Goal: Transaction & Acquisition: Purchase product/service

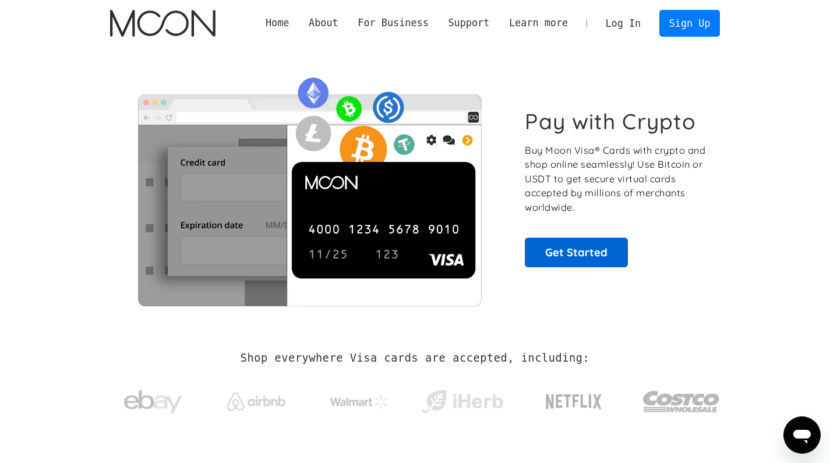
click at [549, 261] on link "Get Started" at bounding box center [576, 252] width 103 height 29
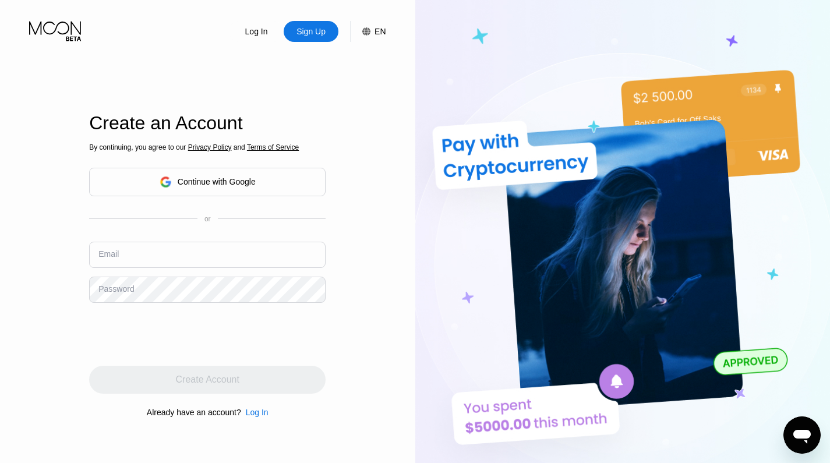
click at [240, 252] on input "text" at bounding box center [207, 255] width 237 height 26
paste input "630727"
paste input "debrajsmith479@gmail.com"
type input "debrajsmith479@gmail.com"
drag, startPoint x: 82, startPoint y: 330, endPoint x: 89, endPoint y: 330, distance: 6.4
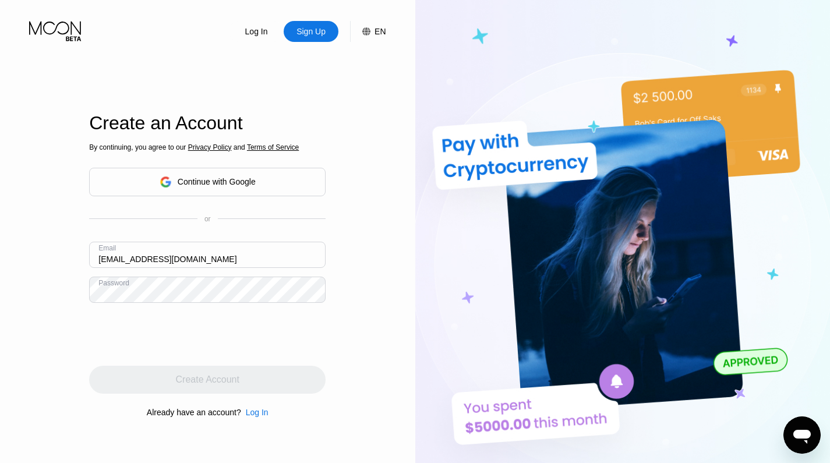
click at [82, 330] on div "Log In Sign Up EN Language English Save Create an Account By continuing, you ag…" at bounding box center [207, 255] width 415 height 510
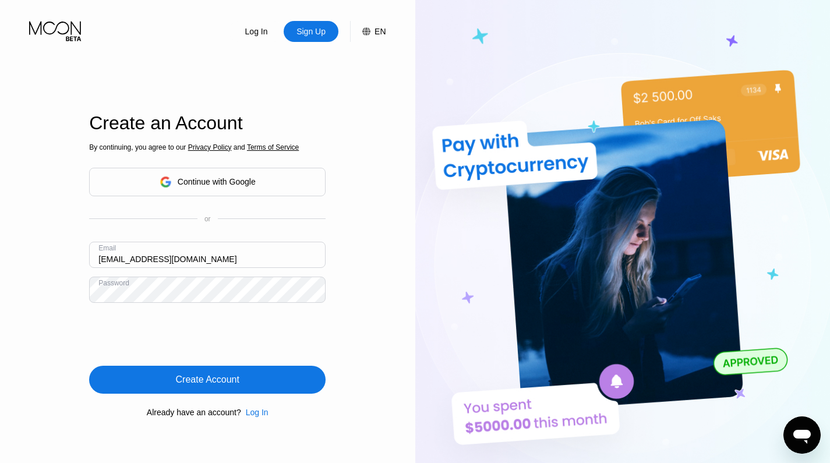
click at [125, 368] on div "Create Account" at bounding box center [207, 380] width 237 height 28
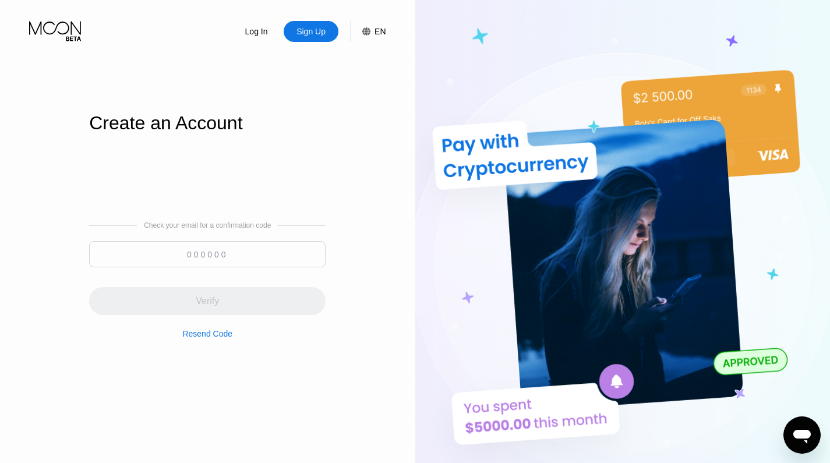
click at [286, 245] on input at bounding box center [207, 254] width 237 height 26
paste input "574243"
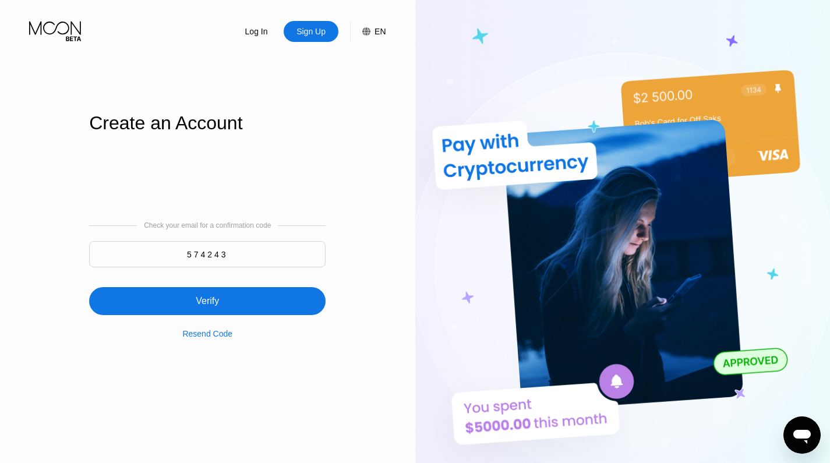
type input "574243"
click at [234, 314] on div "Verify" at bounding box center [207, 301] width 237 height 28
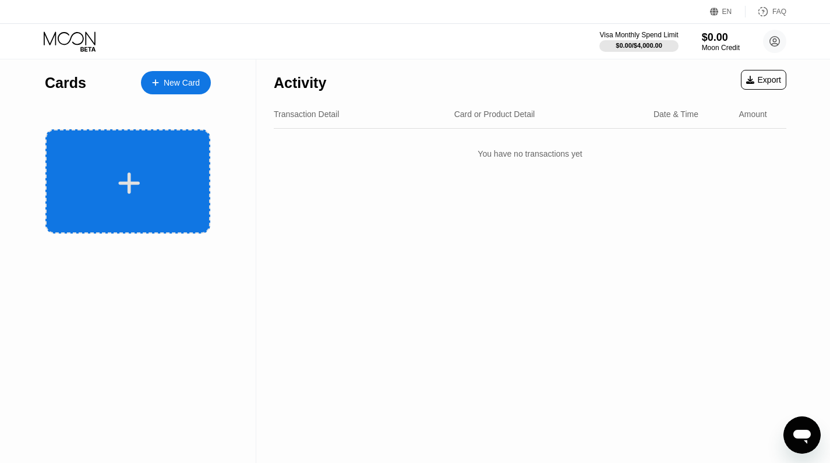
click at [155, 211] on div at bounding box center [127, 181] width 165 height 104
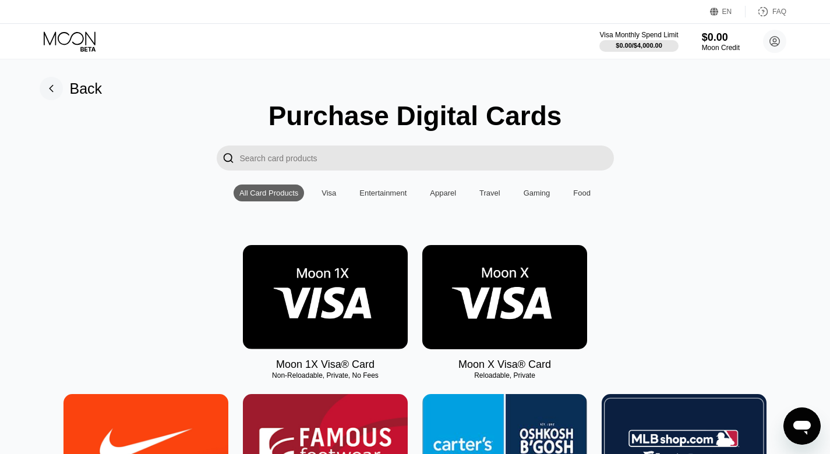
scroll to position [19, 0]
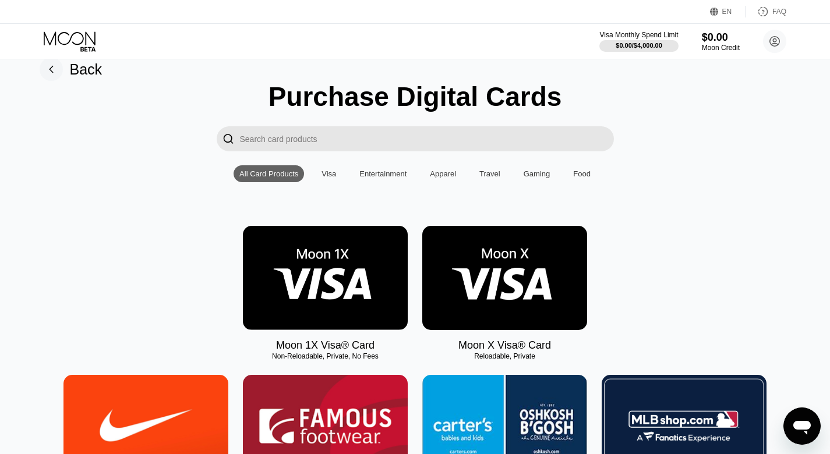
click at [300, 270] on img at bounding box center [325, 278] width 165 height 104
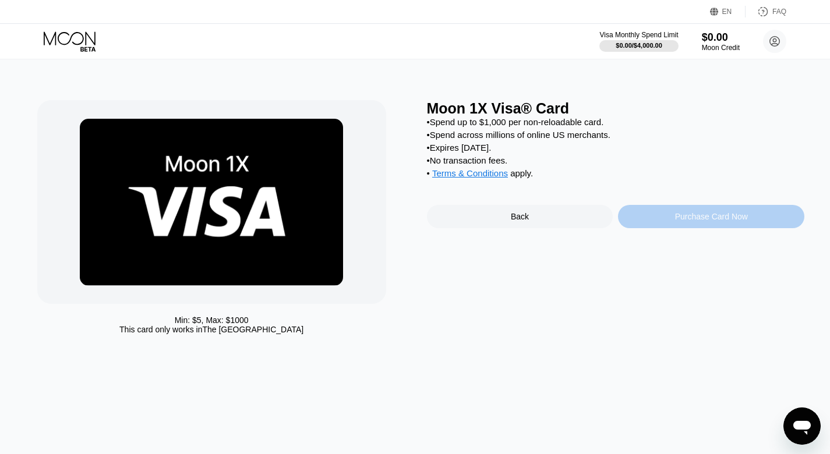
click at [675, 221] on div "Purchase Card Now" at bounding box center [711, 216] width 73 height 9
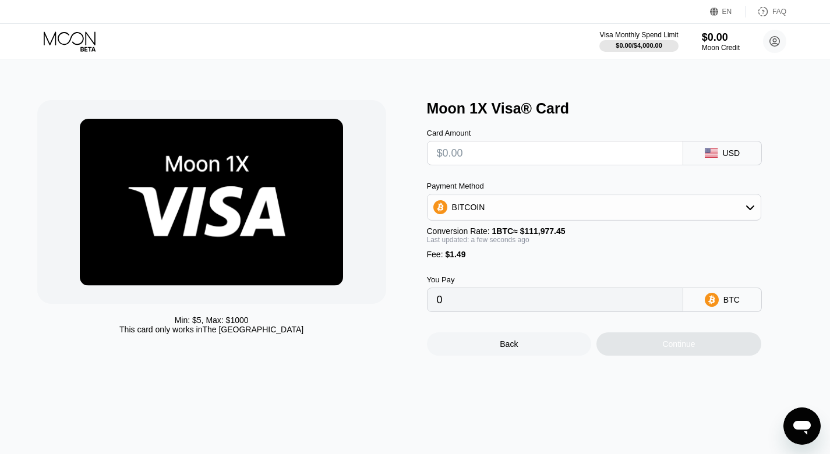
click at [512, 147] on input "text" at bounding box center [555, 153] width 237 height 23
type input "$1"
type input "0.00002224"
type input "$10"
type input "0.00010261"
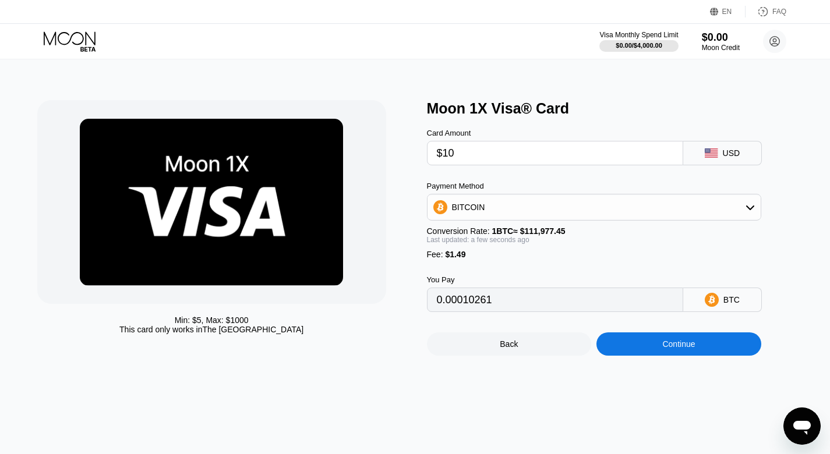
type input "$10"
click at [728, 144] on div "USD" at bounding box center [722, 153] width 79 height 24
click at [727, 153] on div "USD" at bounding box center [731, 153] width 17 height 9
click at [721, 162] on div "USD" at bounding box center [722, 153] width 79 height 24
click at [720, 156] on div "USD" at bounding box center [722, 153] width 79 height 24
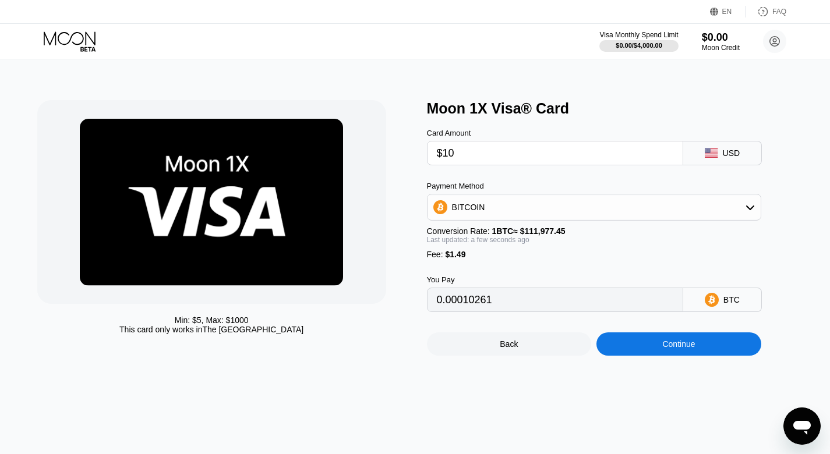
click at [720, 156] on div "USD" at bounding box center [722, 153] width 79 height 24
click at [706, 152] on icon at bounding box center [708, 150] width 4 height 3
click at [552, 345] on div "Back" at bounding box center [509, 344] width 165 height 23
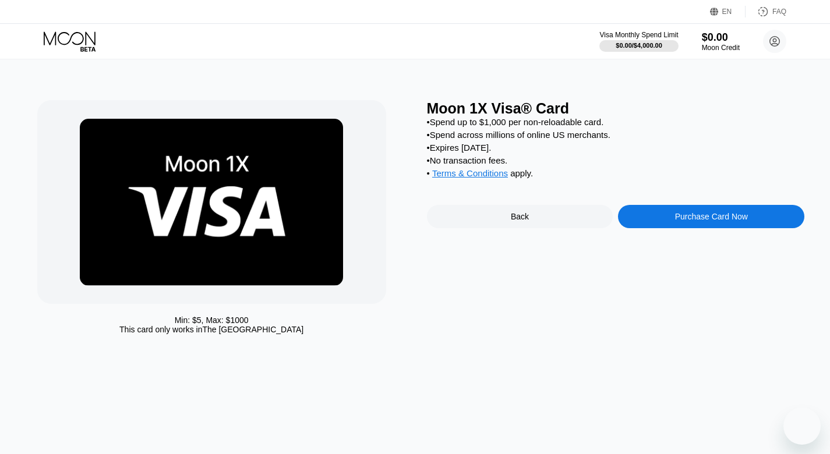
click at [549, 223] on div "Back" at bounding box center [520, 216] width 186 height 23
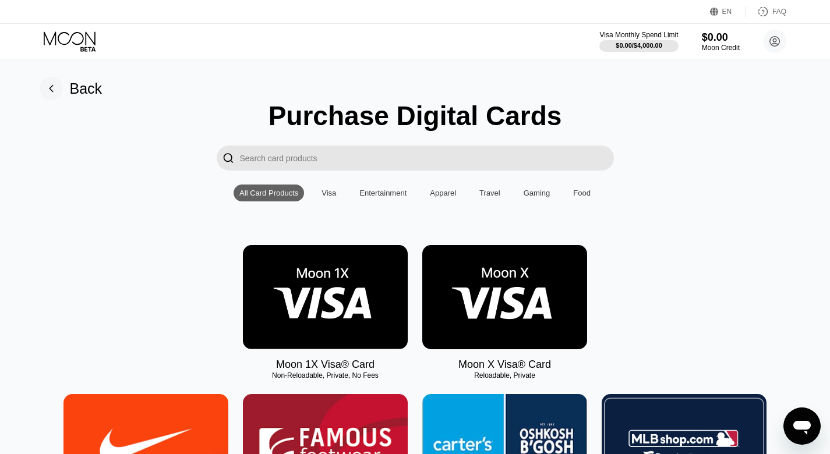
click at [535, 299] on img at bounding box center [504, 297] width 165 height 104
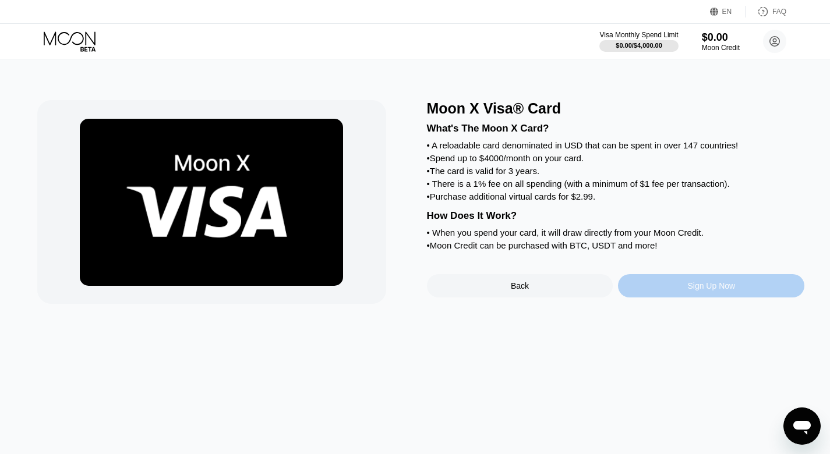
click at [661, 291] on div "Sign Up Now" at bounding box center [711, 285] width 186 height 23
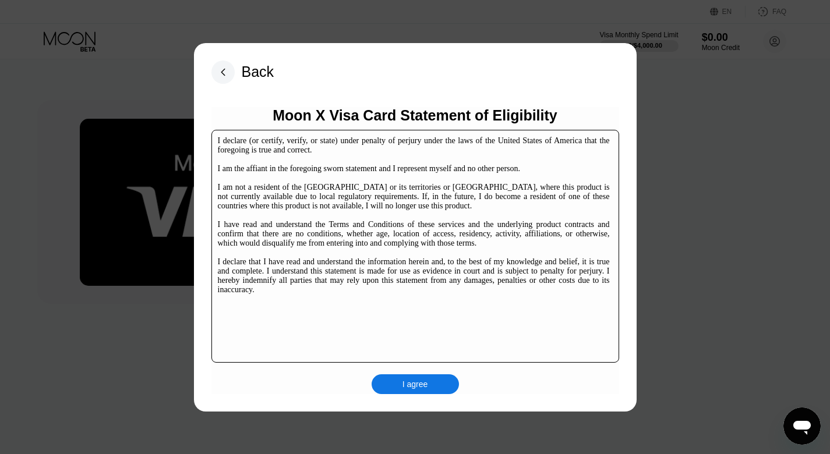
click at [424, 385] on div "I agree" at bounding box center [416, 384] width 26 height 10
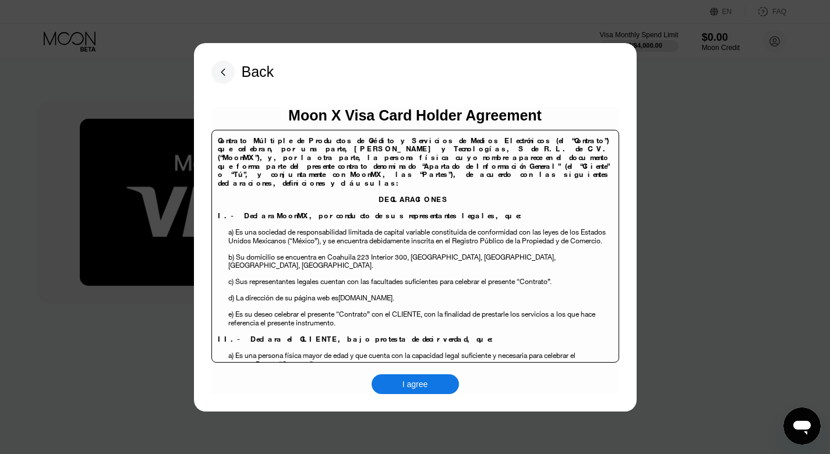
click at [440, 383] on div "I agree" at bounding box center [415, 385] width 87 height 20
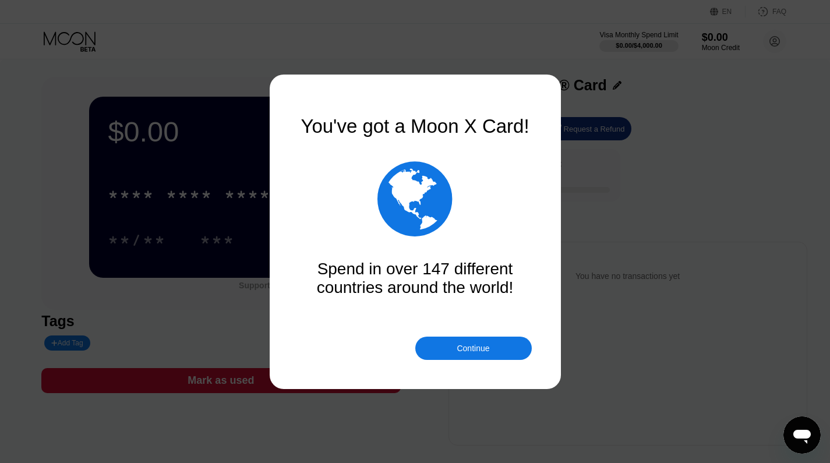
click at [448, 351] on div "Continue" at bounding box center [473, 348] width 117 height 23
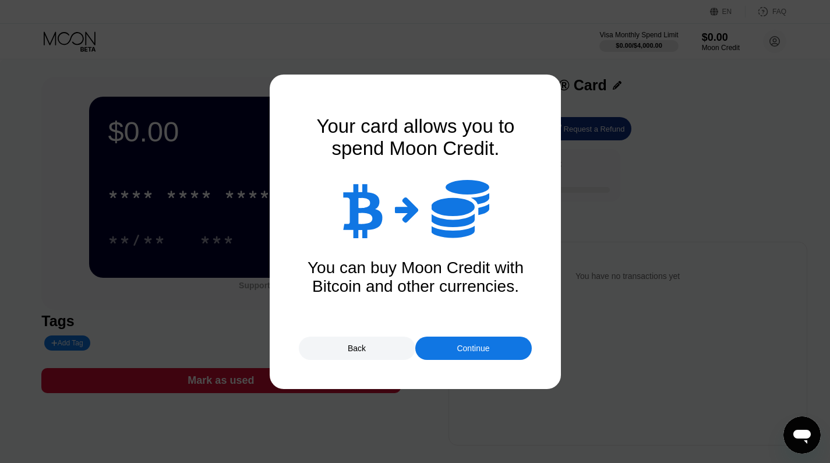
click at [448, 351] on div "Continue" at bounding box center [473, 348] width 117 height 23
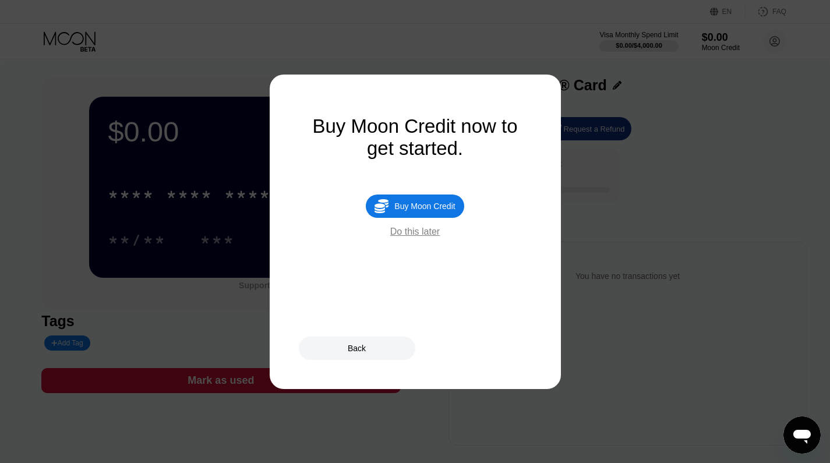
click at [418, 233] on div "Do this later" at bounding box center [415, 232] width 50 height 10
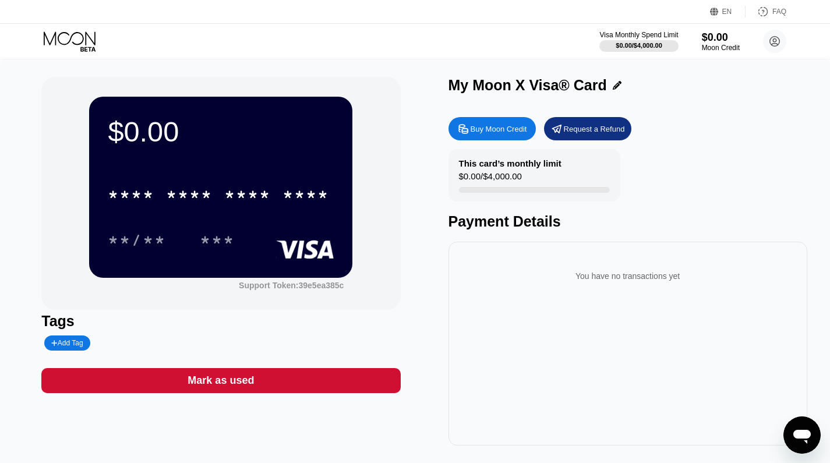
click at [299, 211] on div "* * * * * * * * * * * * **** **/** ***" at bounding box center [221, 205] width 226 height 69
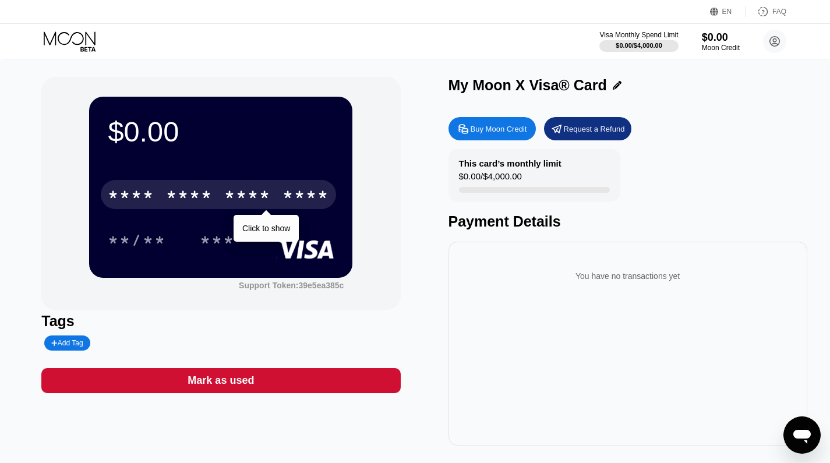
click at [298, 192] on div "****" at bounding box center [306, 196] width 47 height 19
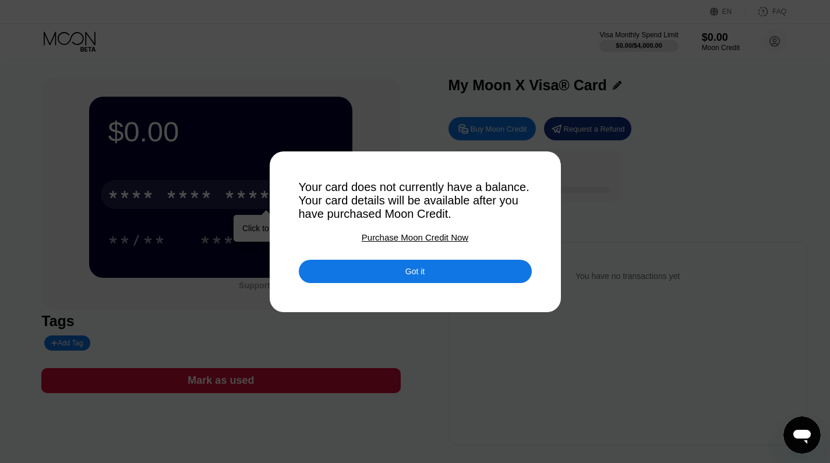
click at [357, 278] on div "Got it" at bounding box center [415, 271] width 233 height 23
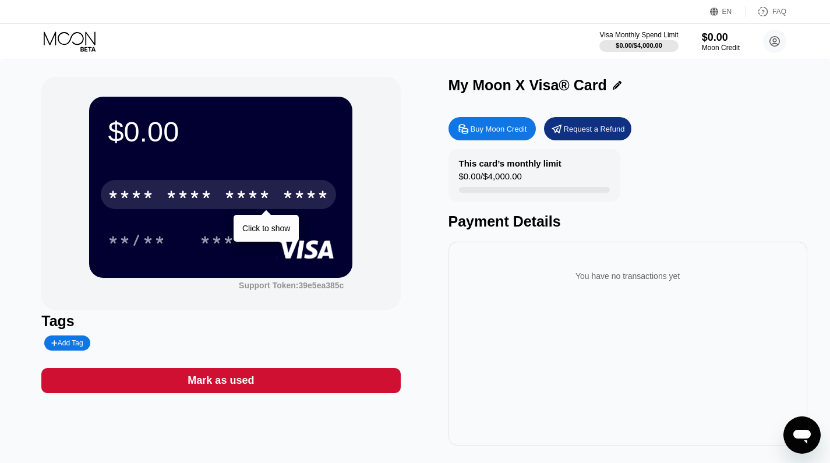
click at [364, 244] on div "$0.00 * * * * * * * * * * * * **** Click to show **/** *** Support Token: 39e5e…" at bounding box center [220, 193] width 359 height 233
click at [284, 230] on div "**/** ***" at bounding box center [221, 239] width 226 height 29
click at [225, 238] on div "***" at bounding box center [217, 241] width 35 height 19
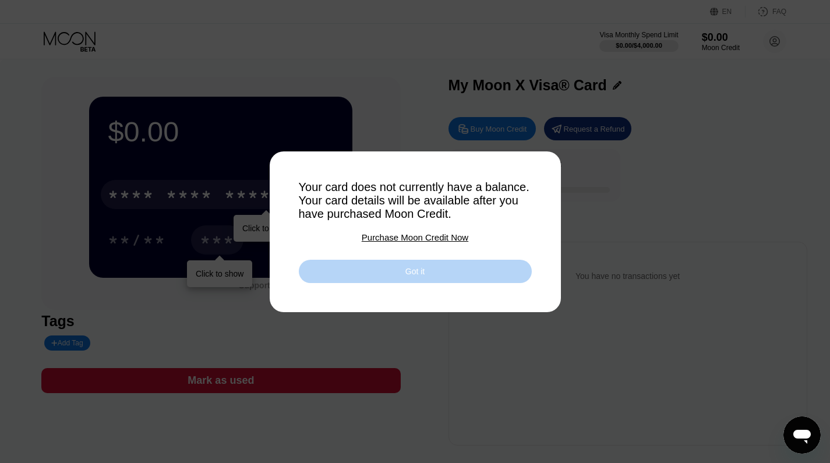
click at [426, 265] on div "Got it" at bounding box center [415, 271] width 233 height 23
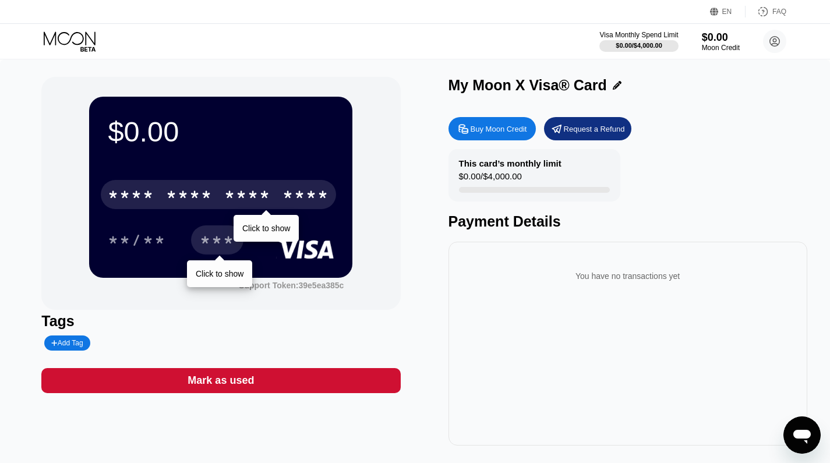
click at [431, 272] on div "$0.00 * * * * * * * * * * * * **** Click to show **/** *** Click to show Suppor…" at bounding box center [415, 261] width 748 height 369
click at [507, 126] on div "Buy Moon Credit" at bounding box center [499, 129] width 57 height 10
type input "0"
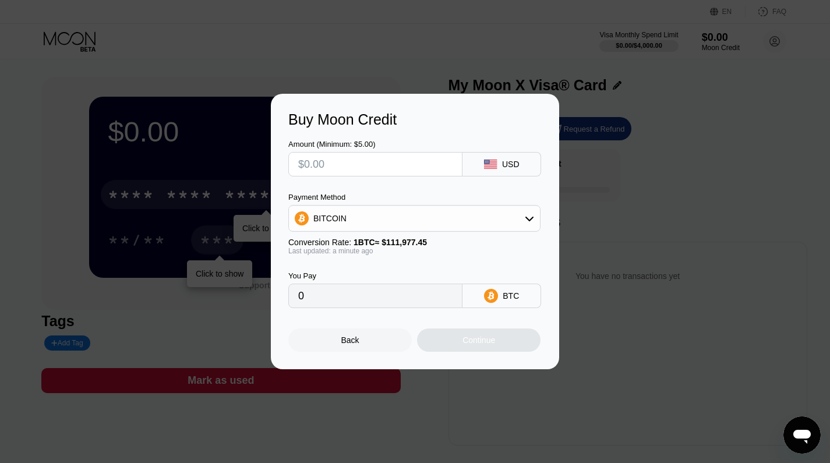
click at [519, 164] on div "USD" at bounding box center [510, 164] width 17 height 9
click at [398, 161] on input "text" at bounding box center [375, 164] width 154 height 23
type input "$1"
type input "0.00000894"
type input "$10"
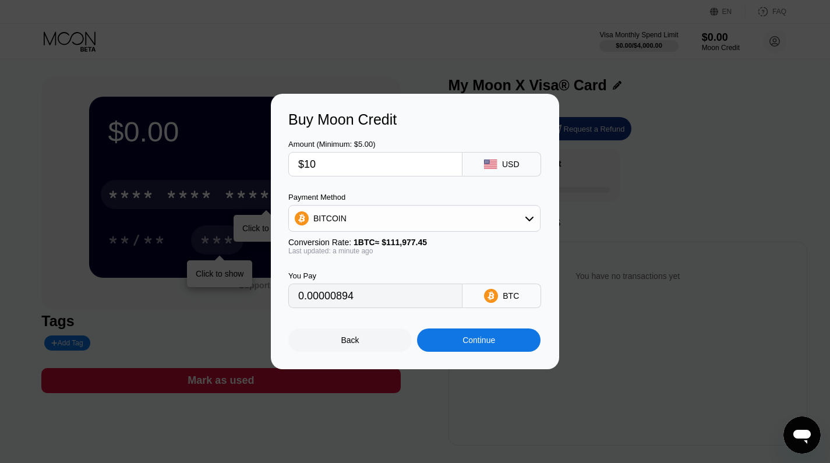
type input "0.00008931"
type input "$10"
click at [412, 221] on div "BITCOIN" at bounding box center [414, 218] width 251 height 23
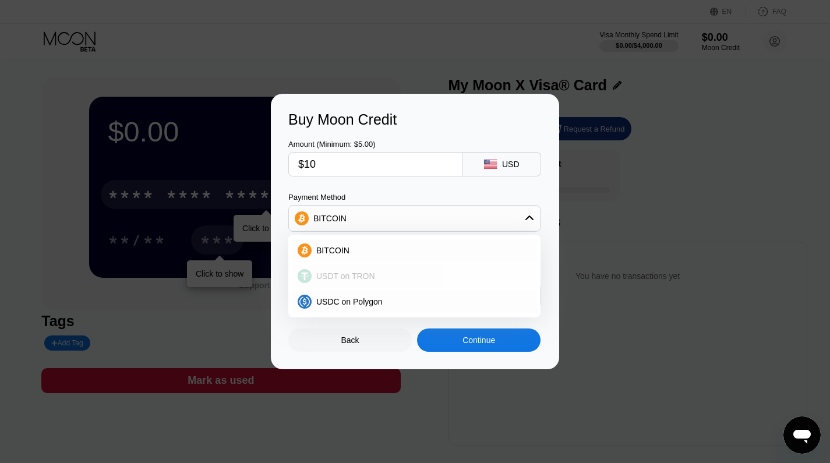
click at [446, 274] on div "USDT on TRON" at bounding box center [422, 276] width 220 height 9
type input "10.10"
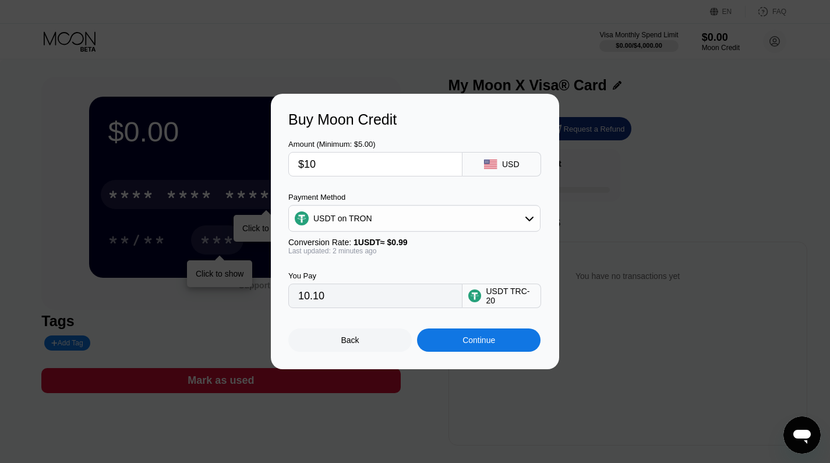
click at [444, 267] on div "You Pay 10.10 USDT TRC-20" at bounding box center [414, 281] width 253 height 53
click at [364, 336] on div "Back" at bounding box center [350, 340] width 124 height 23
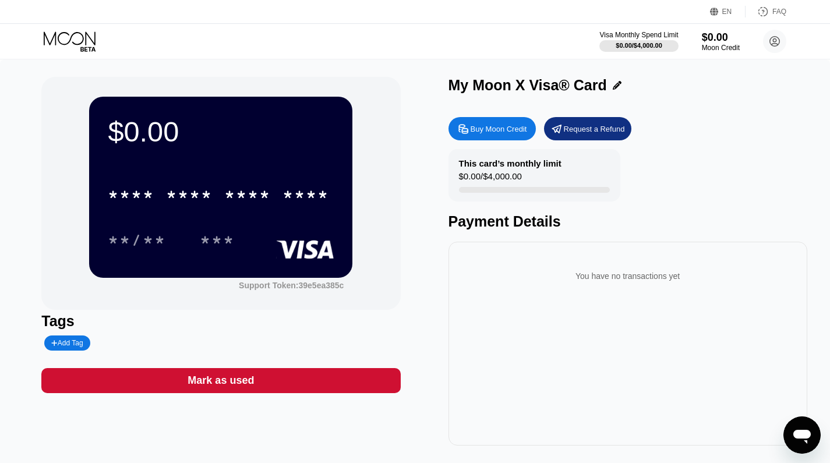
click at [770, 8] on div "FAQ" at bounding box center [766, 12] width 41 height 12
click at [591, 132] on div "Request a Refund" at bounding box center [594, 129] width 61 height 10
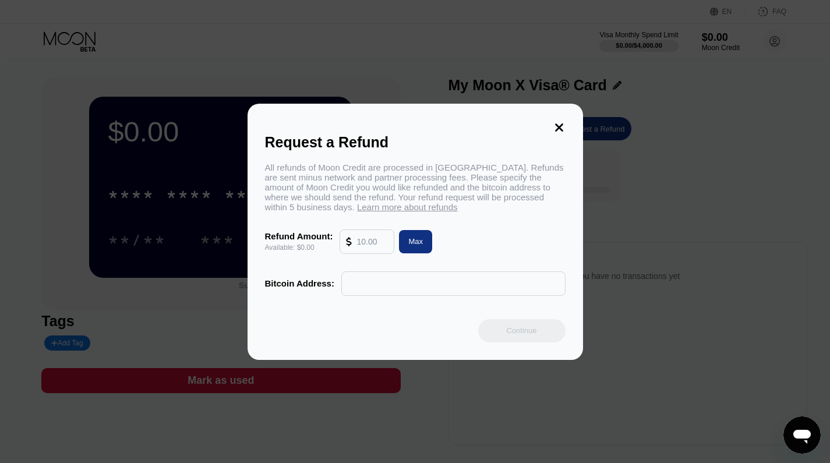
click at [559, 126] on icon at bounding box center [559, 128] width 8 height 8
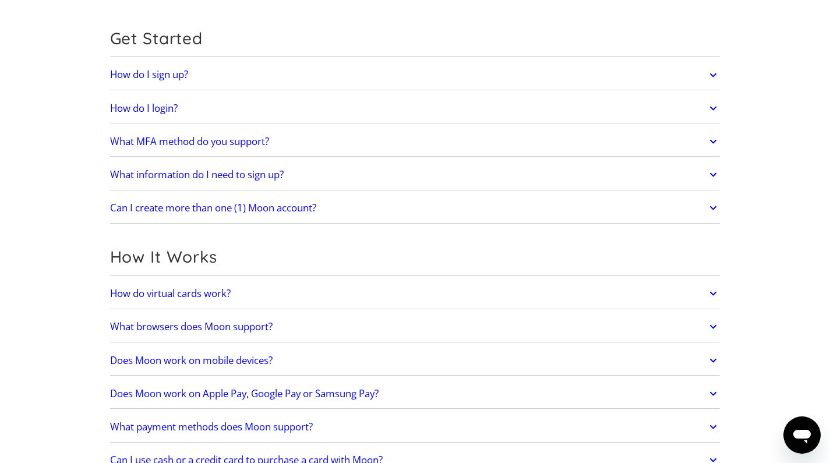
scroll to position [204, 0]
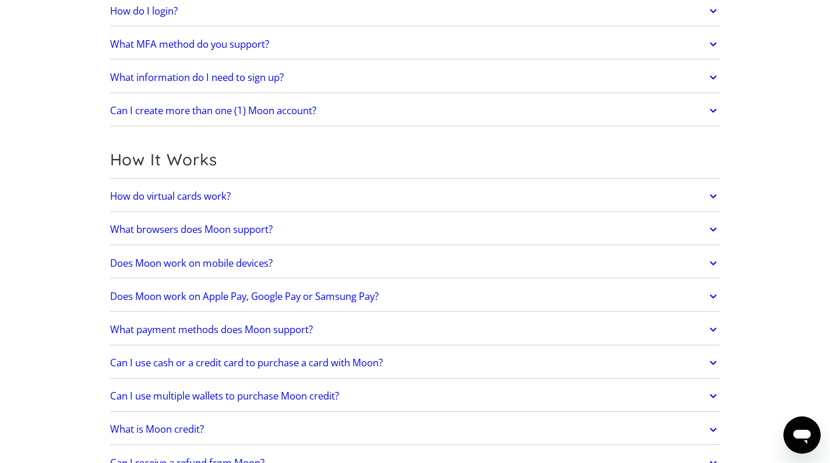
click at [307, 192] on link "How do virtual cards work?" at bounding box center [415, 196] width 611 height 24
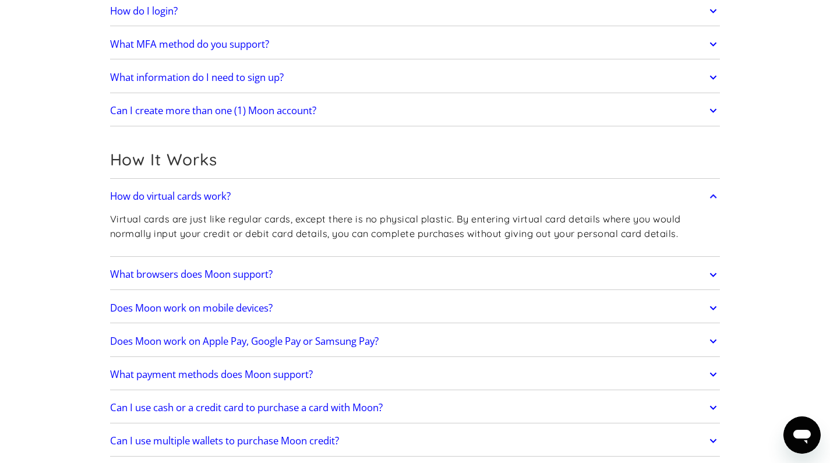
click at [307, 192] on link "How do virtual cards work?" at bounding box center [415, 196] width 611 height 24
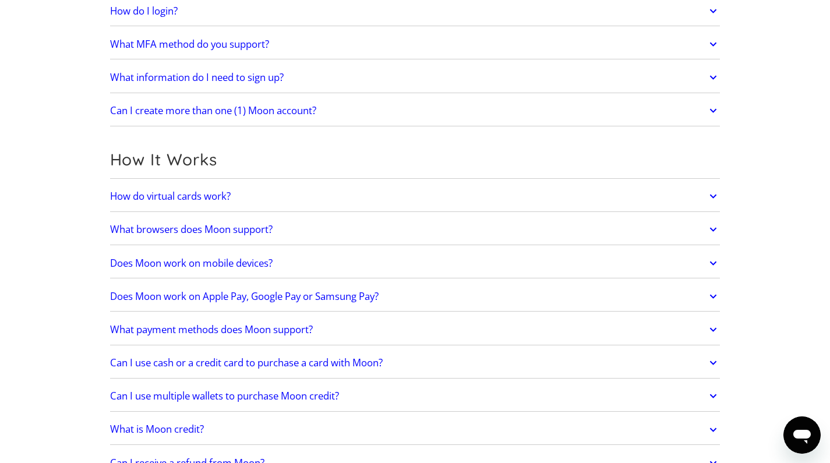
click at [319, 230] on link "What browsers does Moon support?" at bounding box center [415, 229] width 611 height 24
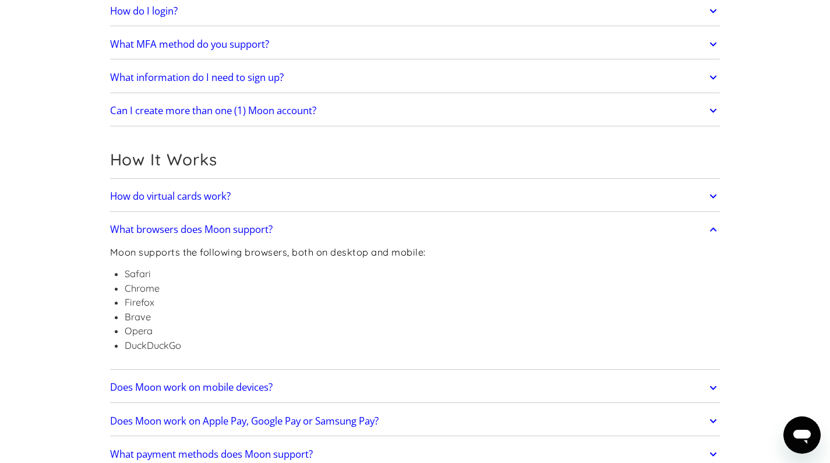
click at [319, 230] on link "What browsers does Moon support?" at bounding box center [415, 229] width 611 height 24
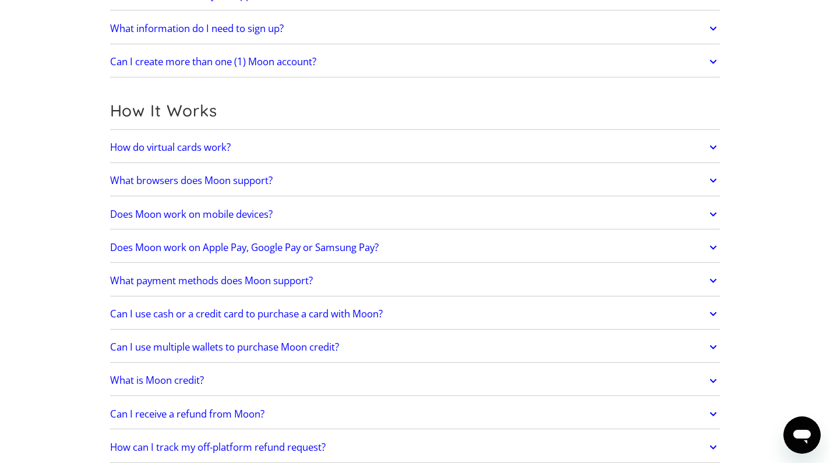
scroll to position [304, 0]
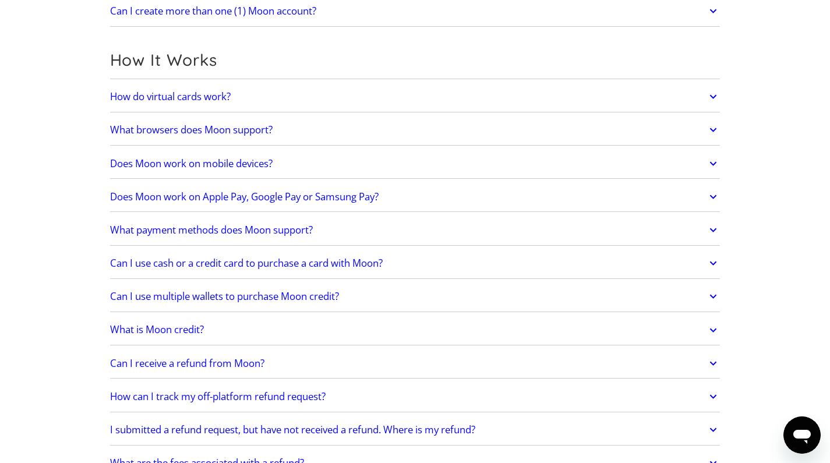
click at [340, 225] on link "What payment methods does Moon support?" at bounding box center [415, 230] width 611 height 24
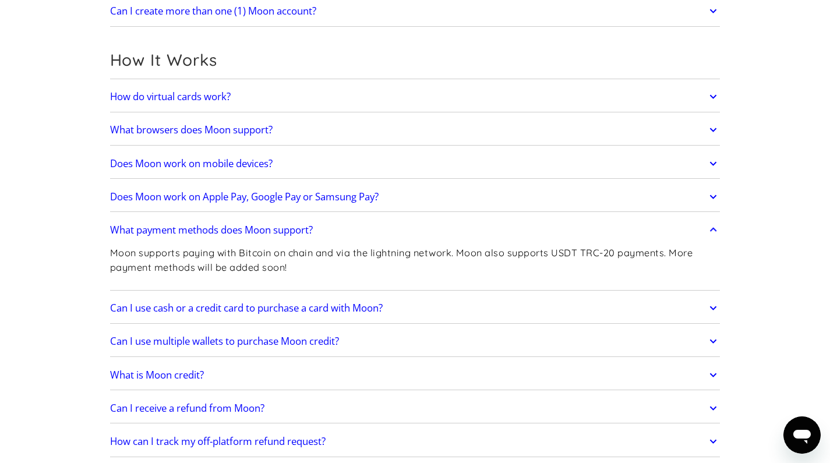
click at [340, 225] on link "What payment methods does Moon support?" at bounding box center [415, 230] width 611 height 24
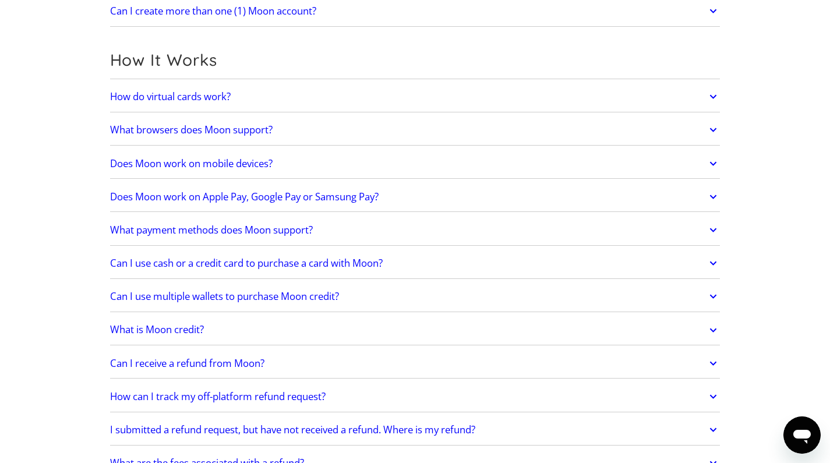
click at [404, 261] on link "Can I use cash or a credit card to purchase a card with Moon?" at bounding box center [415, 263] width 611 height 24
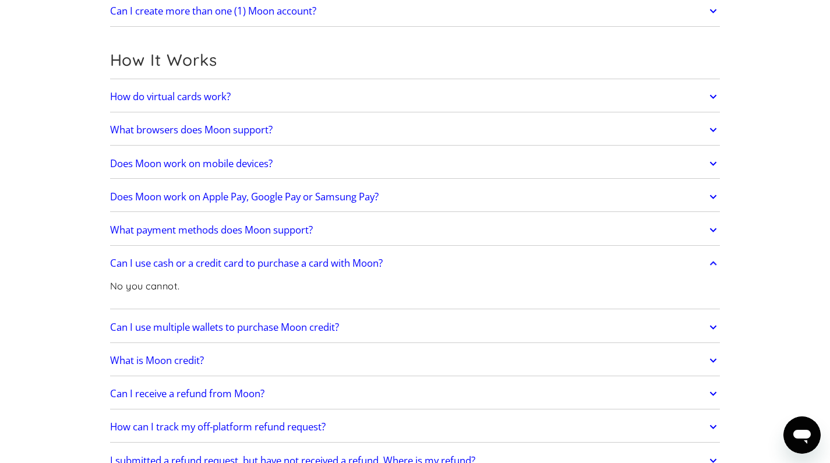
click at [404, 261] on link "Can I use cash or a credit card to purchase a card with Moon?" at bounding box center [415, 263] width 611 height 24
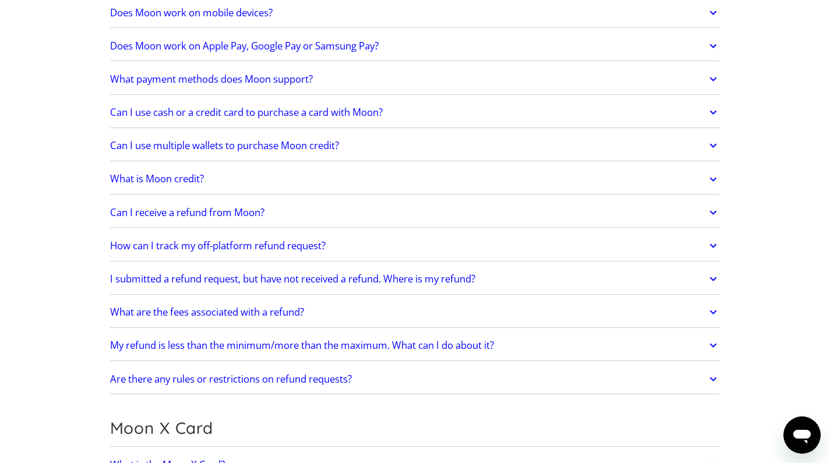
scroll to position [676, 0]
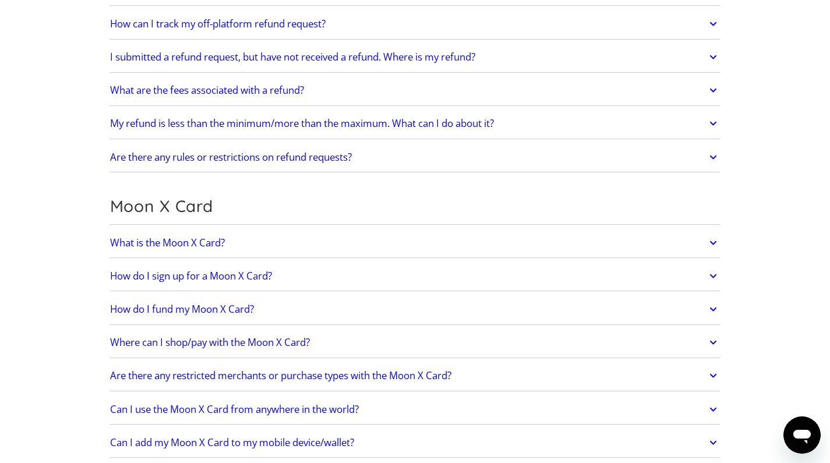
click at [340, 236] on link "What is the Moon X Card?" at bounding box center [415, 243] width 611 height 24
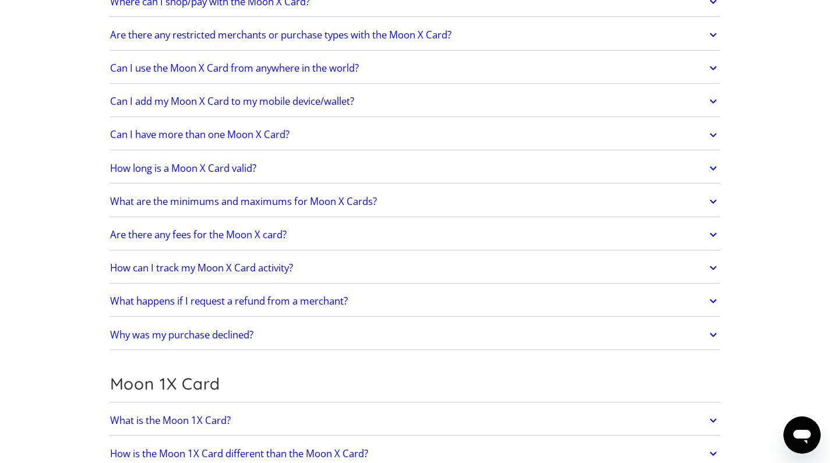
scroll to position [1166, 0]
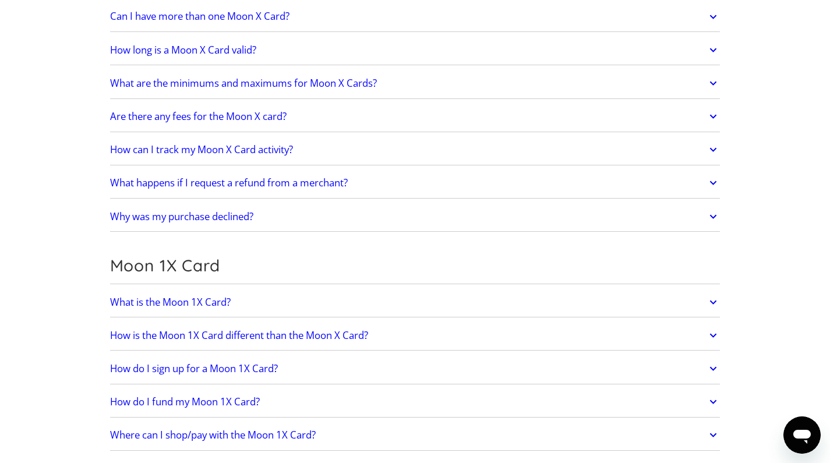
click at [297, 307] on link "What is the Moon 1X Card?" at bounding box center [415, 302] width 611 height 24
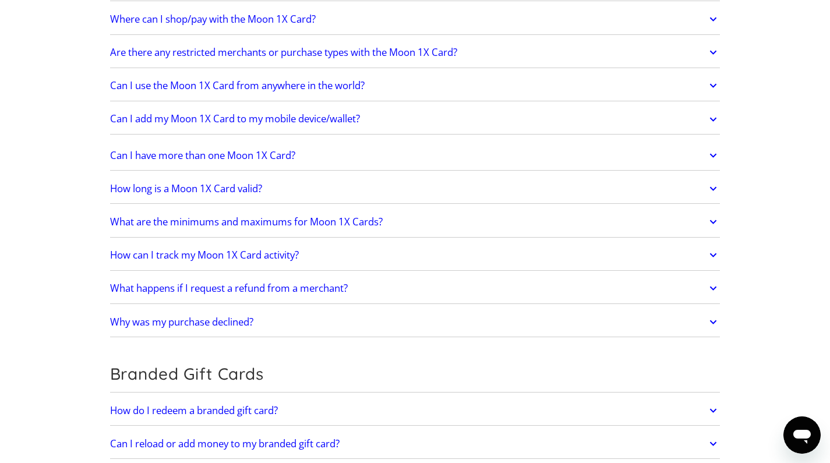
scroll to position [1207, 0]
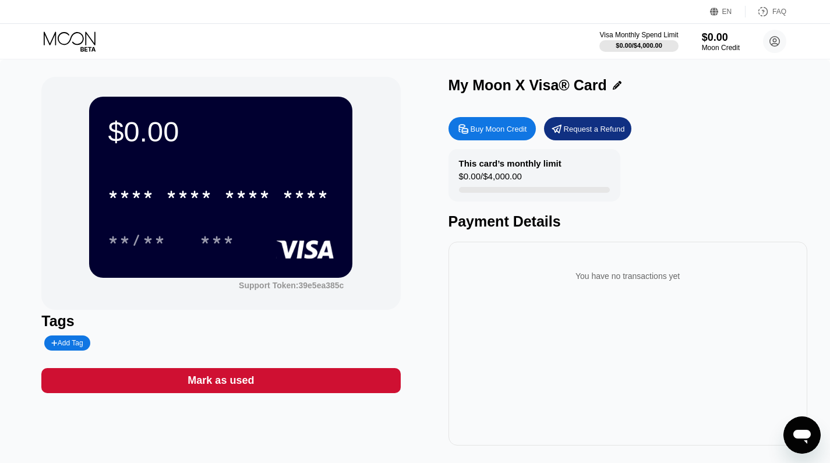
click at [82, 38] on icon at bounding box center [71, 41] width 54 height 20
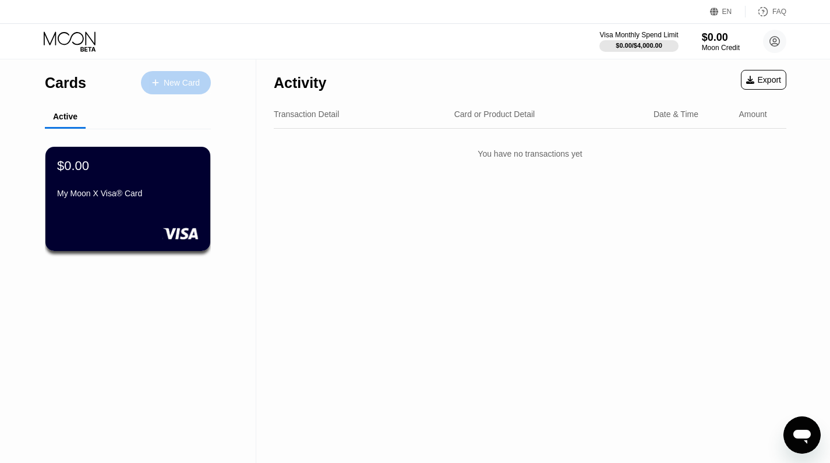
click at [182, 86] on div "New Card" at bounding box center [182, 83] width 36 height 10
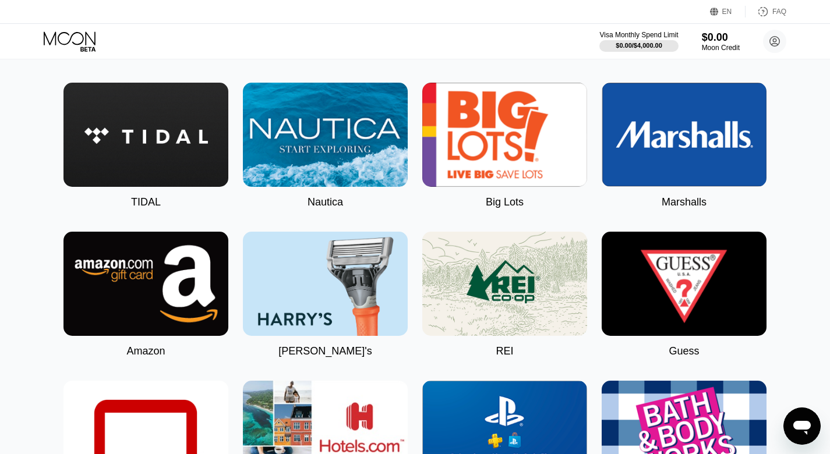
scroll to position [2049, 0]
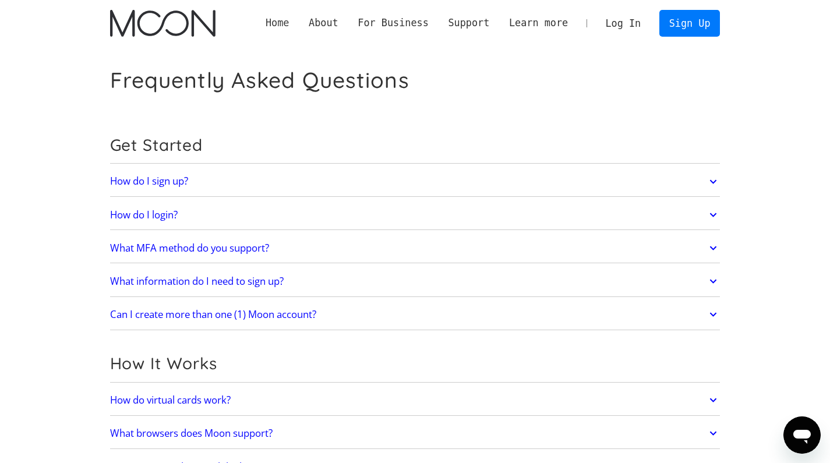
click at [275, 25] on link "Home" at bounding box center [277, 23] width 43 height 15
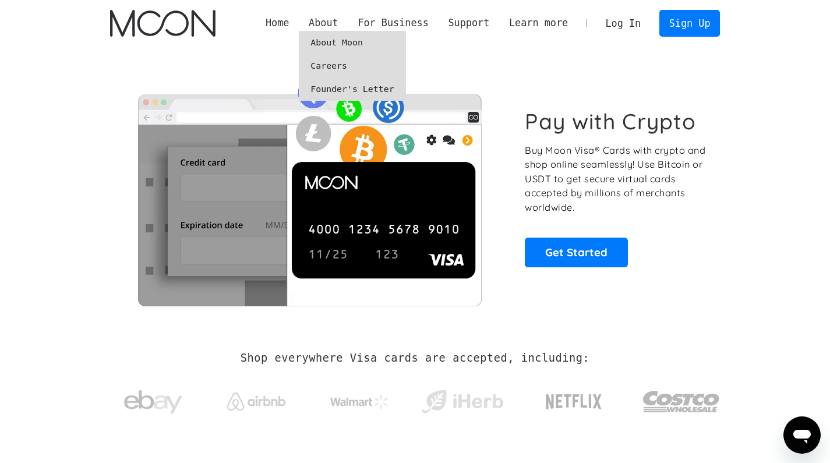
click at [327, 23] on div "About" at bounding box center [324, 23] width 30 height 15
click at [324, 33] on link "About Moon" at bounding box center [352, 42] width 107 height 23
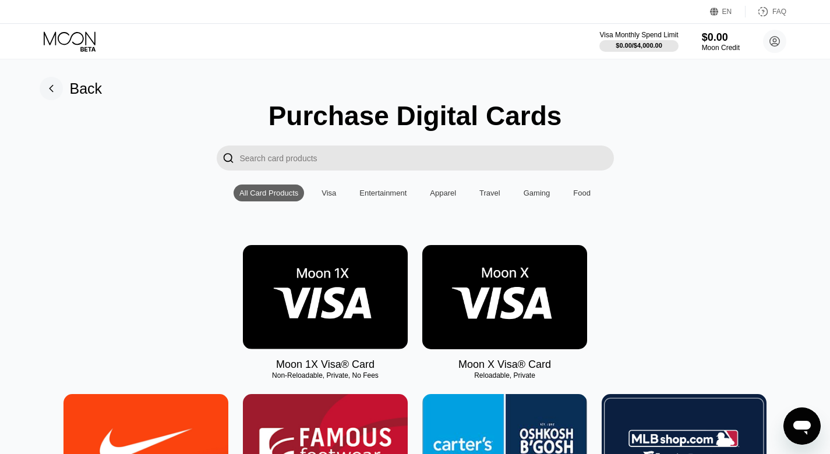
click at [62, 87] on rect at bounding box center [51, 88] width 23 height 23
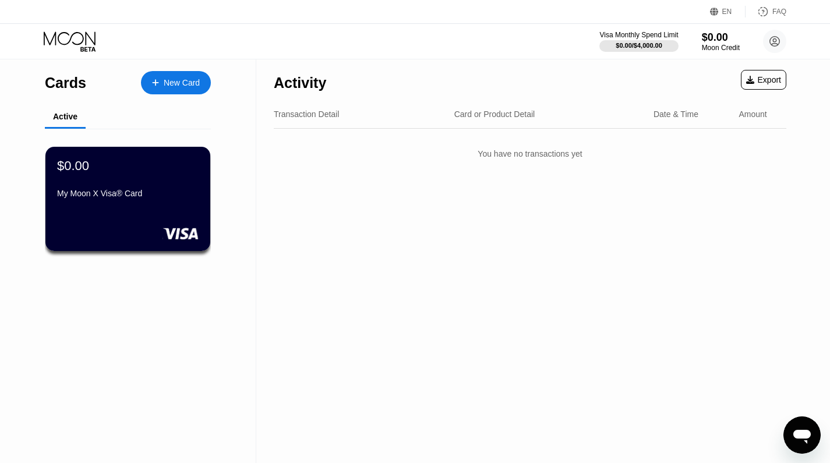
click at [175, 77] on div "New Card" at bounding box center [176, 82] width 70 height 23
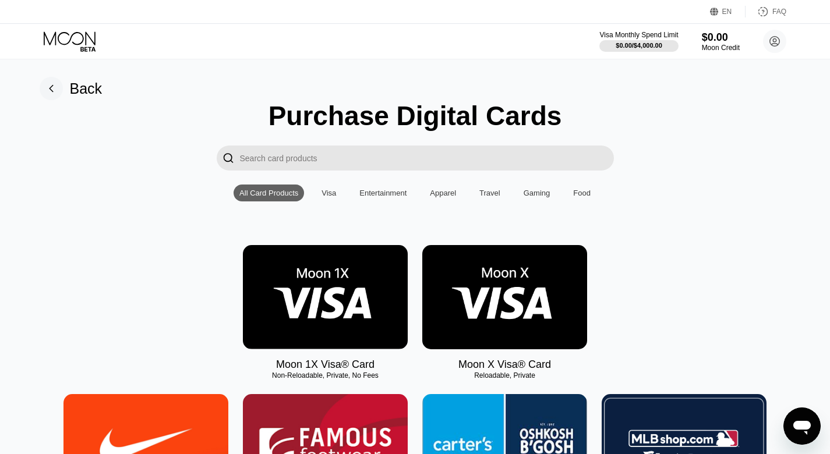
click at [47, 90] on rect at bounding box center [51, 88] width 23 height 23
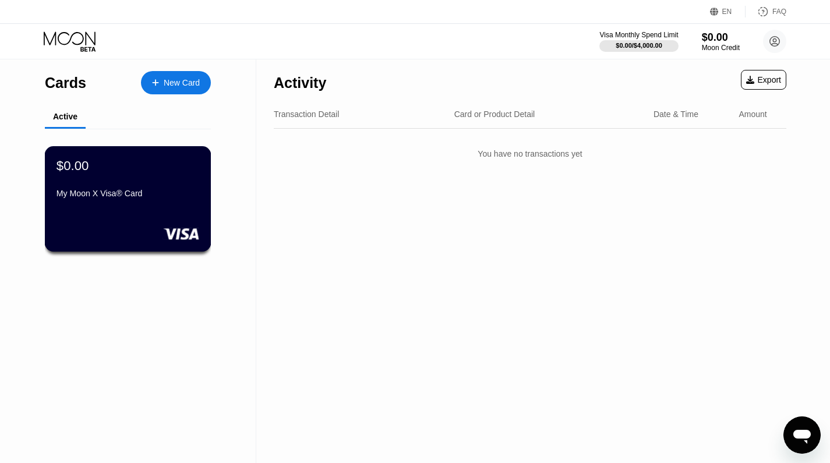
click at [177, 202] on div "My Moon X Visa® Card" at bounding box center [128, 196] width 143 height 14
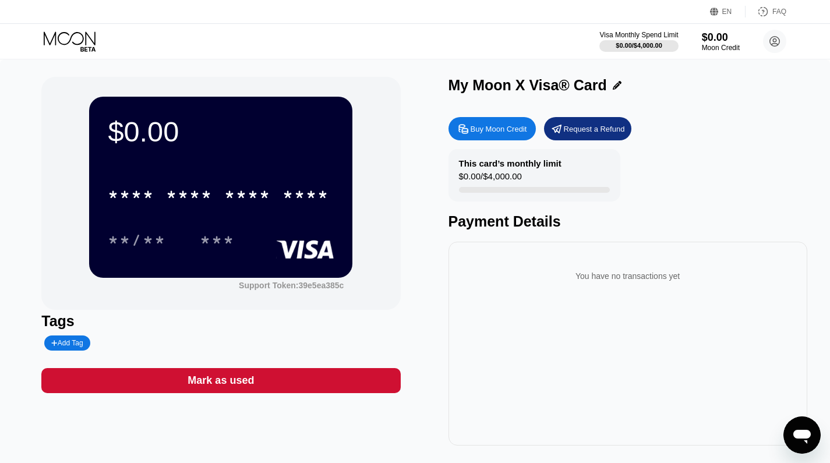
click at [500, 126] on div "Buy Moon Credit" at bounding box center [499, 129] width 57 height 10
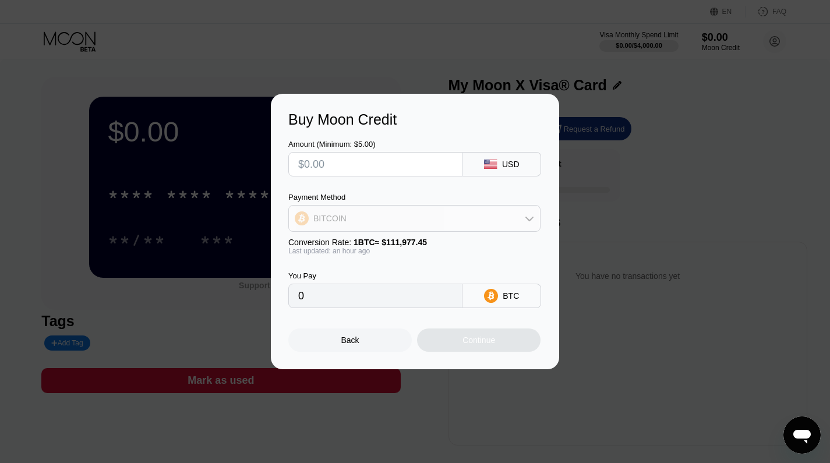
click at [510, 217] on div "BITCOIN" at bounding box center [414, 218] width 251 height 23
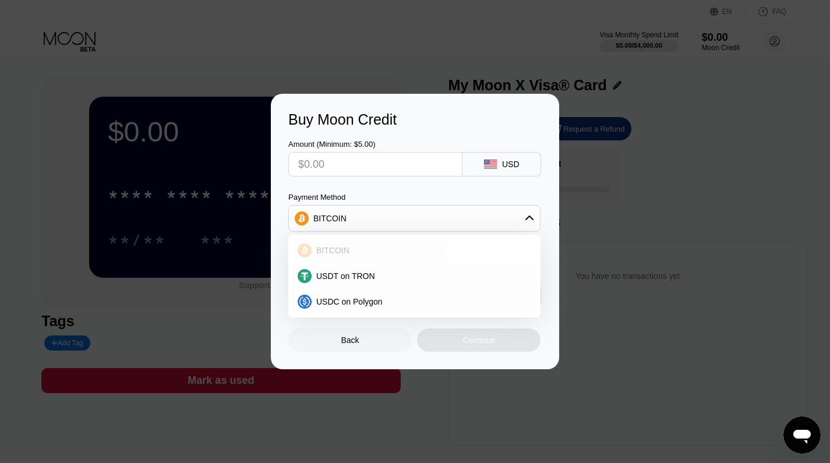
click at [367, 272] on span "USDT on TRON" at bounding box center [345, 276] width 59 height 9
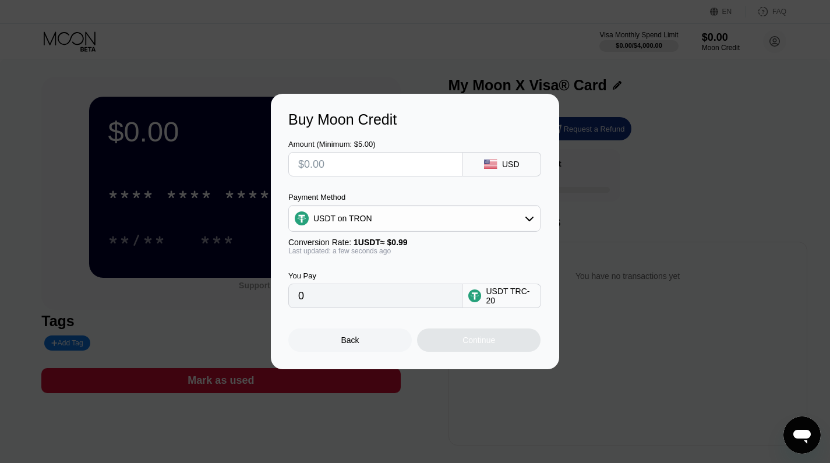
type input "0.00"
click at [379, 341] on div "Back" at bounding box center [350, 340] width 124 height 23
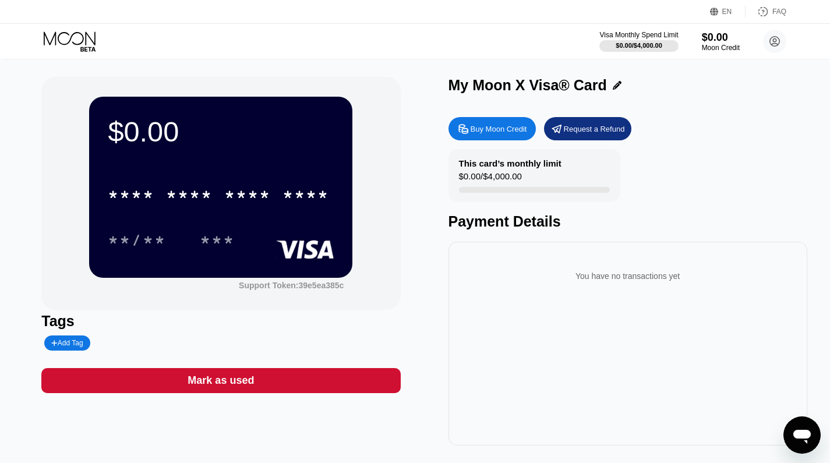
click at [782, 13] on div "FAQ" at bounding box center [780, 12] width 14 height 8
click at [467, 130] on icon at bounding box center [463, 129] width 12 height 12
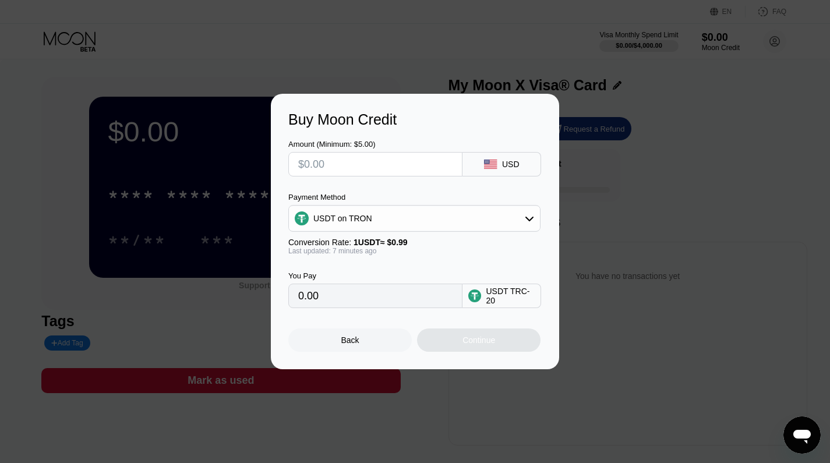
click at [397, 221] on div "USDT on TRON" at bounding box center [414, 218] width 251 height 23
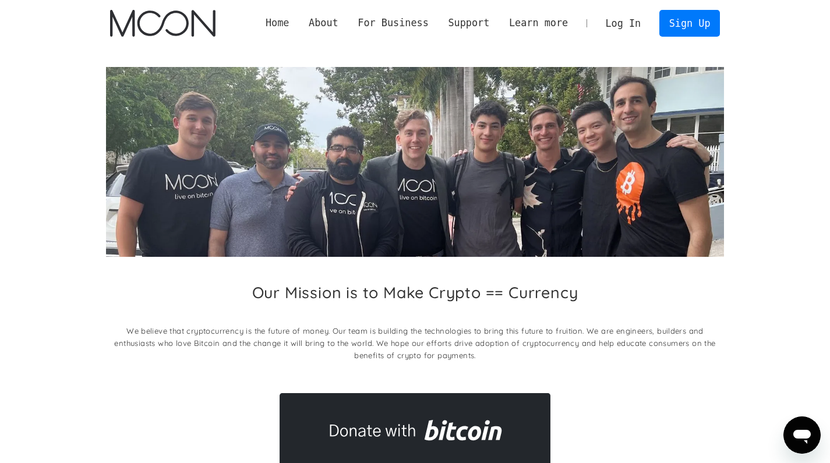
click at [273, 27] on link "Home" at bounding box center [277, 23] width 43 height 15
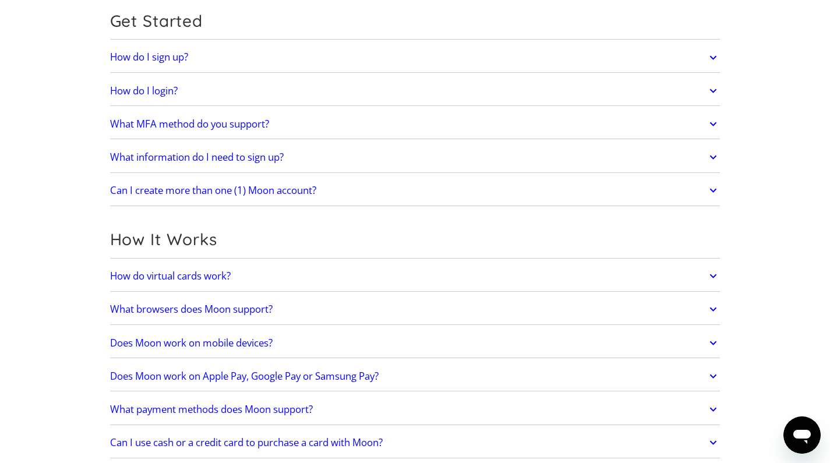
scroll to position [149, 0]
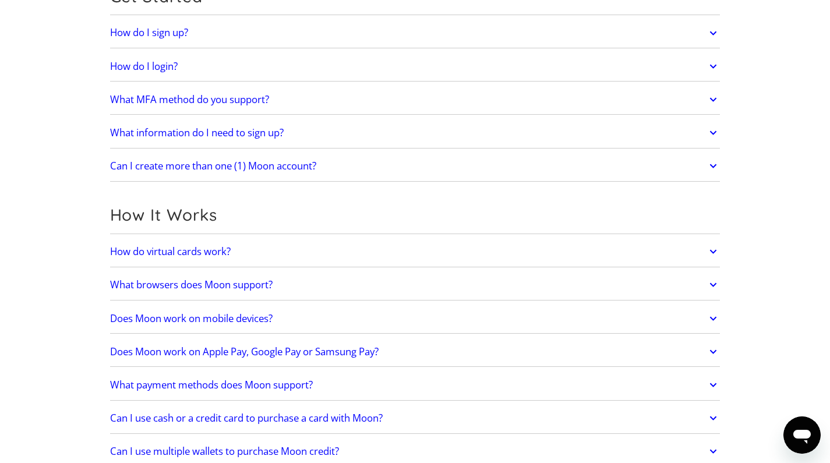
click at [328, 253] on link "How do virtual cards work?" at bounding box center [415, 251] width 611 height 24
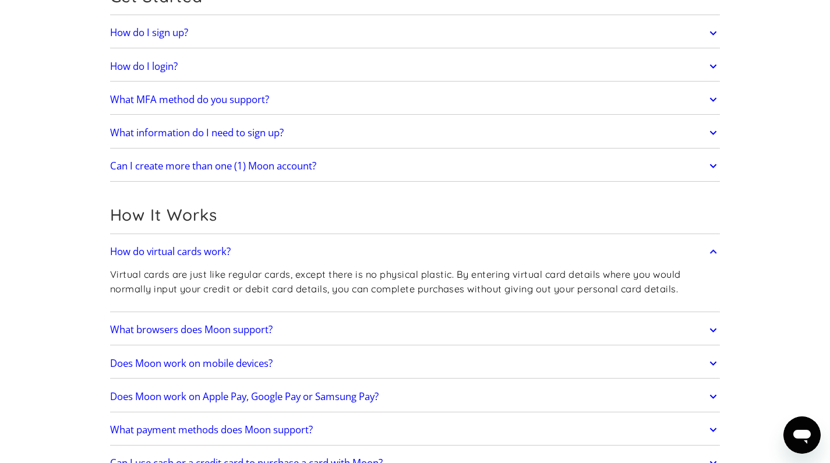
scroll to position [236, 0]
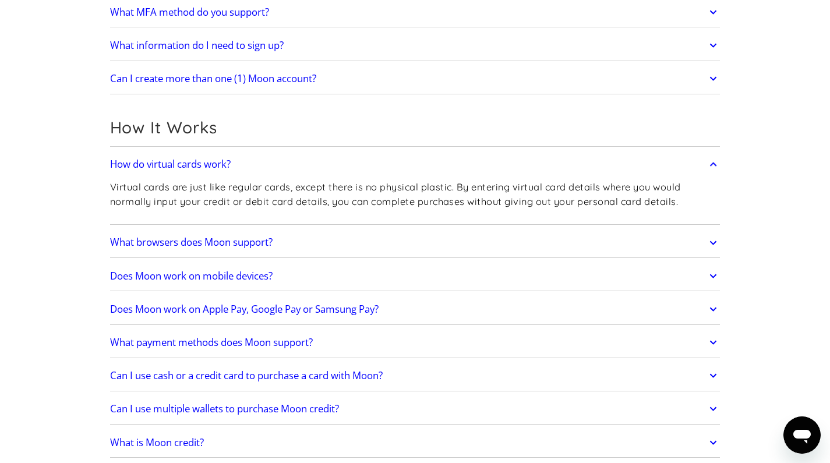
click at [347, 238] on link "What browsers does Moon support?" at bounding box center [415, 243] width 611 height 24
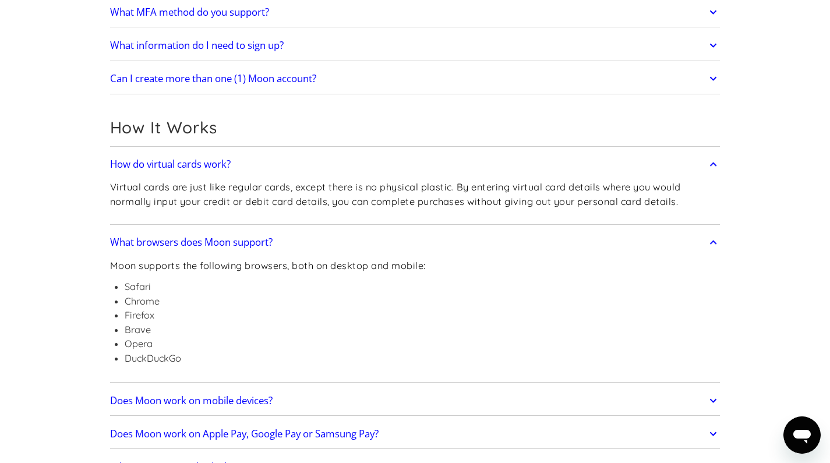
click at [347, 238] on link "What browsers does Moon support?" at bounding box center [415, 243] width 611 height 24
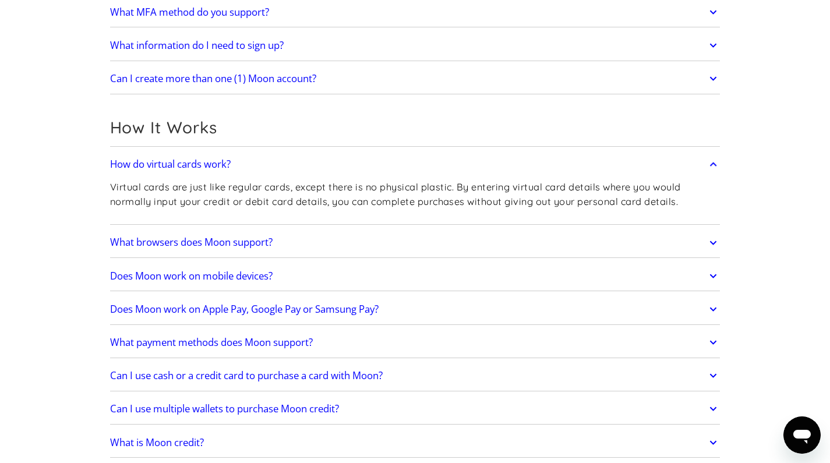
click at [330, 280] on link "Does Moon work on mobile devices?" at bounding box center [415, 276] width 611 height 24
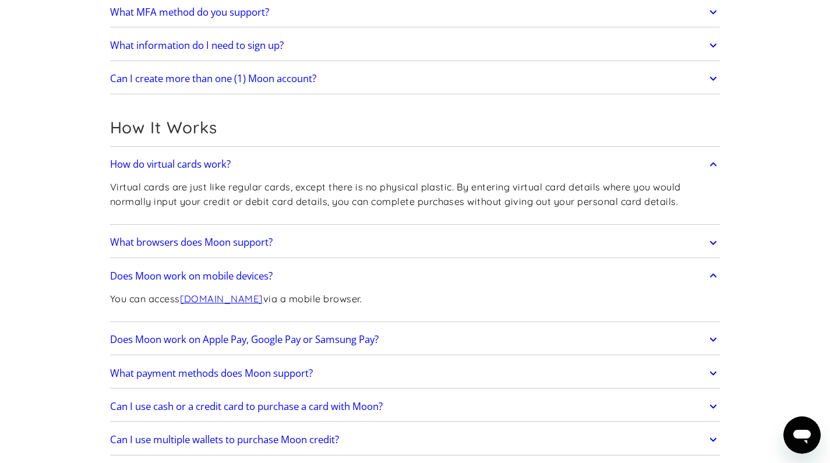
click at [330, 278] on link "Does Moon work on mobile devices?" at bounding box center [415, 276] width 611 height 24
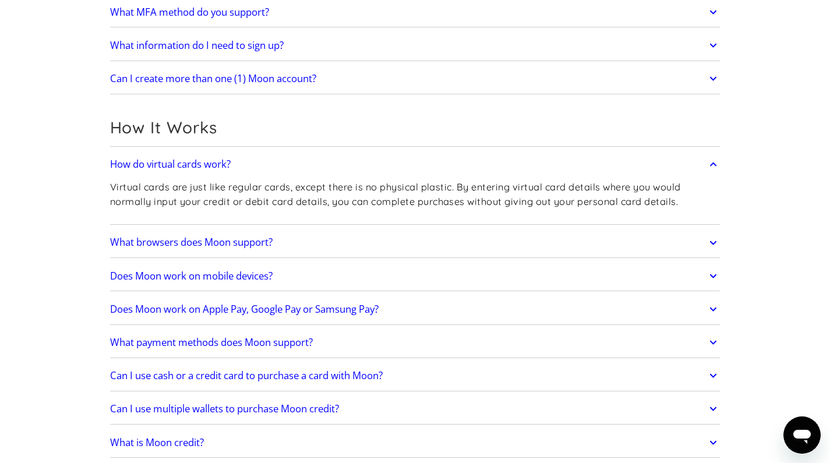
click at [337, 308] on h2 "Does Moon work on Apple Pay, Google Pay or Samsung Pay?" at bounding box center [244, 310] width 269 height 12
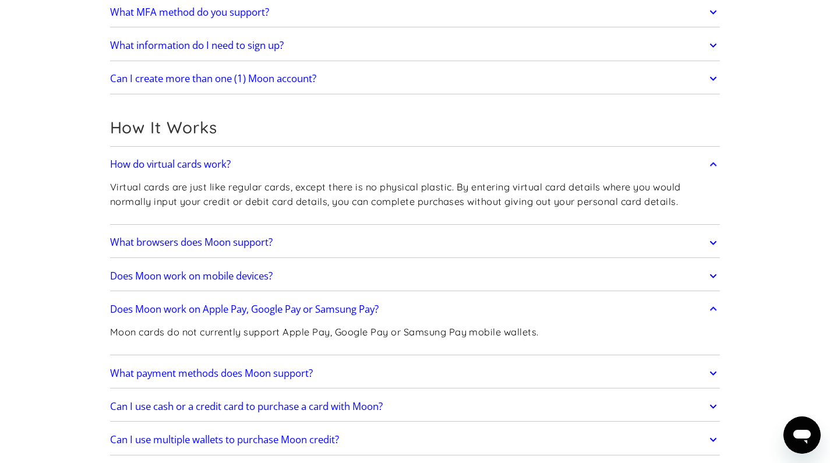
click at [370, 309] on h2 "Does Moon work on Apple Pay, Google Pay or Samsung Pay?" at bounding box center [244, 310] width 269 height 12
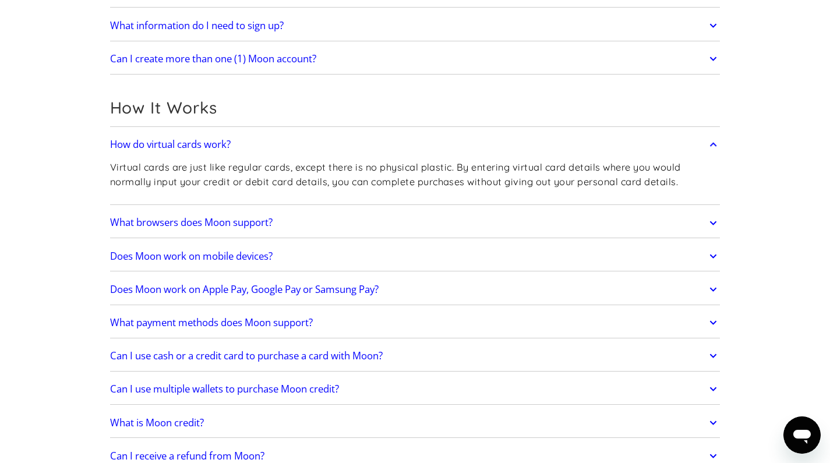
scroll to position [315, 0]
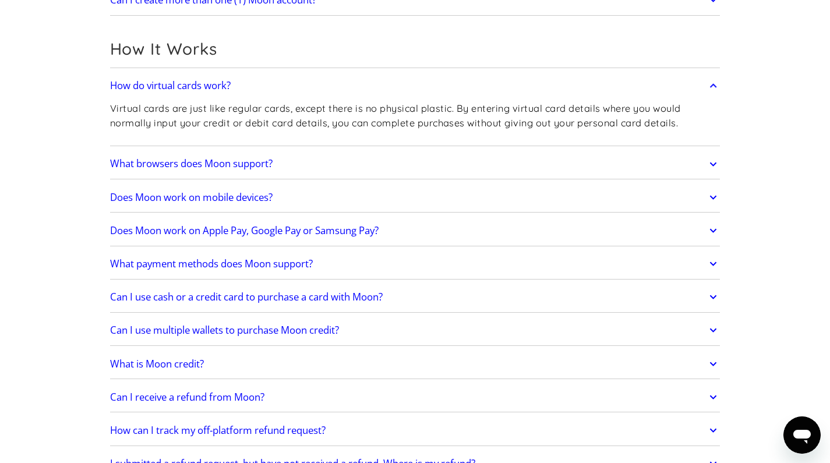
click at [351, 262] on link "What payment methods does Moon support?" at bounding box center [415, 264] width 611 height 24
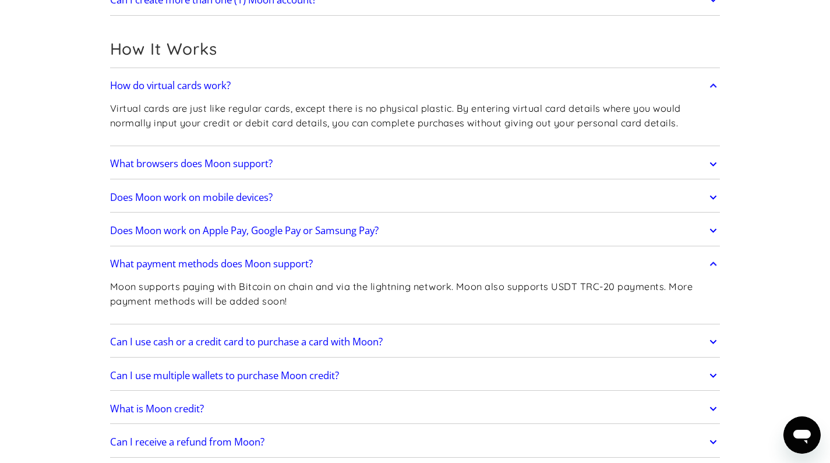
scroll to position [336, 0]
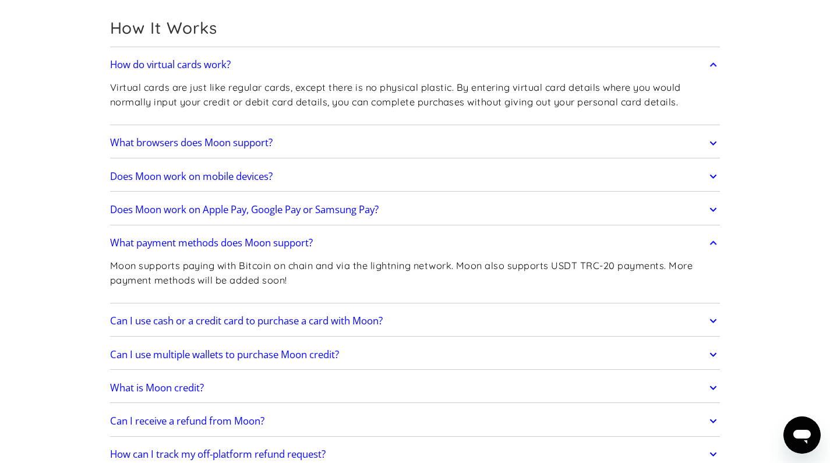
click at [404, 318] on link "Can I use cash or a credit card to purchase a card with Moon?" at bounding box center [415, 321] width 611 height 24
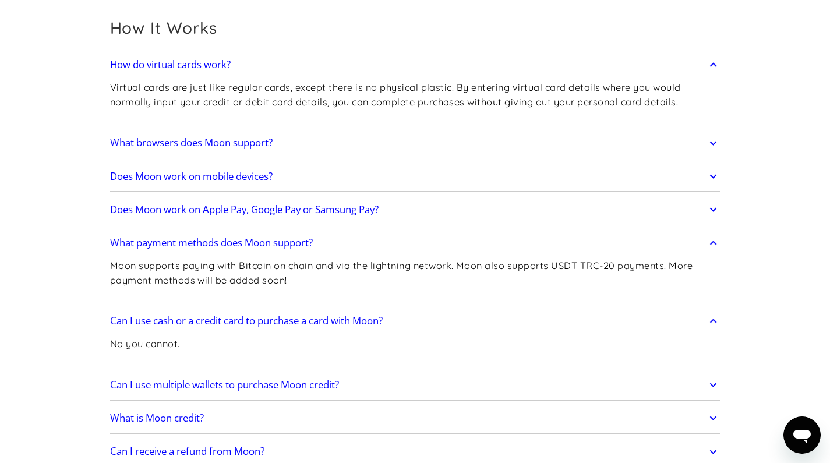
click at [404, 318] on link "Can I use cash or a credit card to purchase a card with Moon?" at bounding box center [415, 321] width 611 height 24
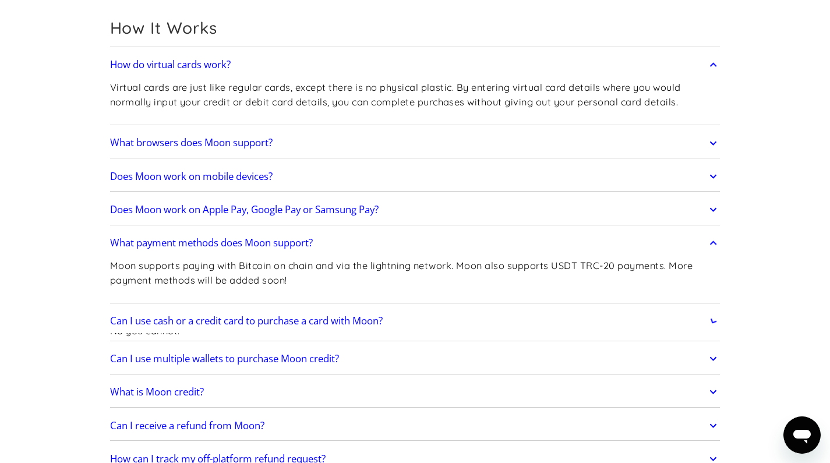
scroll to position [419, 0]
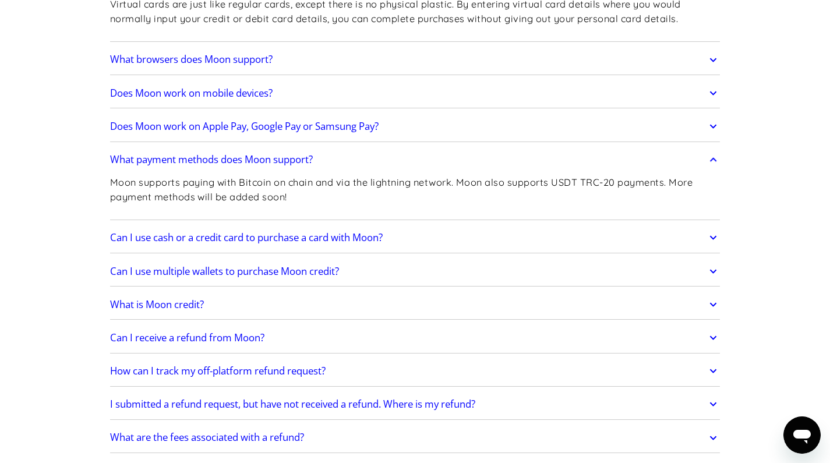
click at [367, 269] on link "Can I use multiple wallets to purchase Moon credit?" at bounding box center [415, 271] width 611 height 24
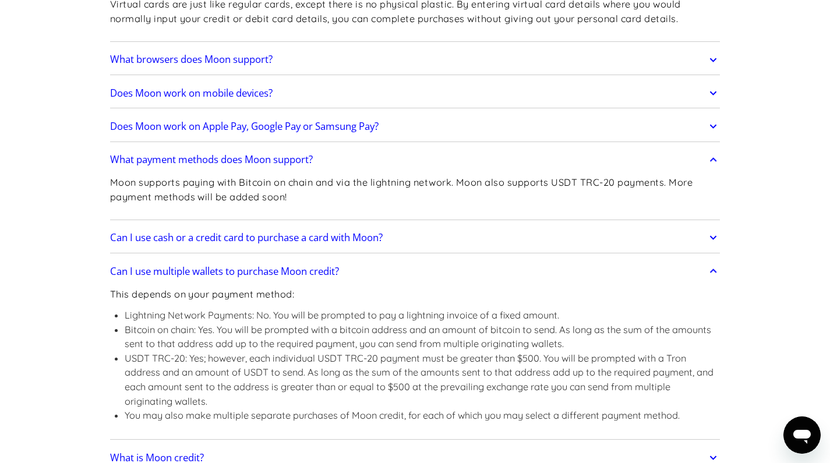
click at [367, 269] on link "Can I use multiple wallets to purchase Moon credit?" at bounding box center [415, 271] width 611 height 24
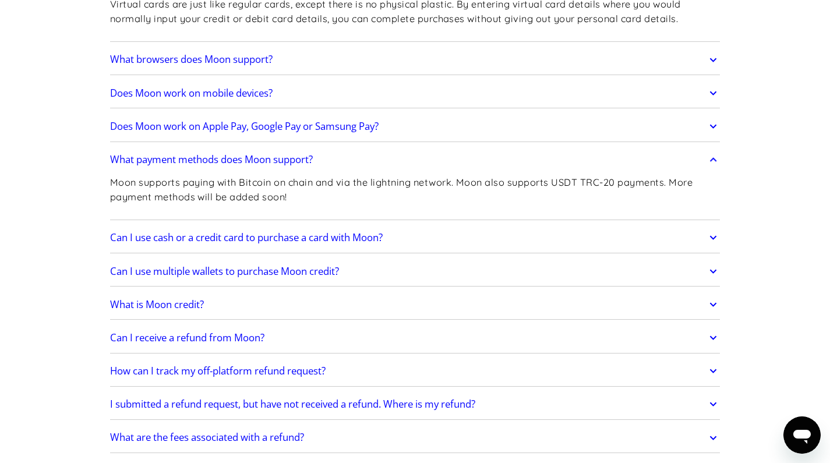
scroll to position [502, 0]
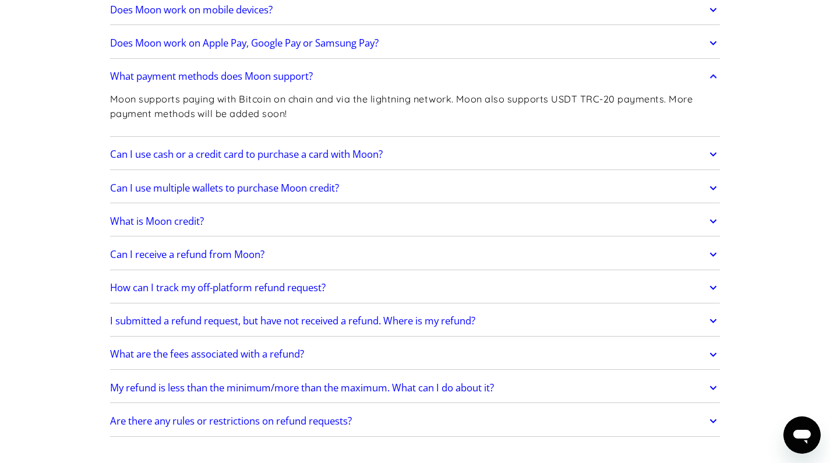
click at [351, 218] on link "What is Moon credit?" at bounding box center [415, 221] width 611 height 24
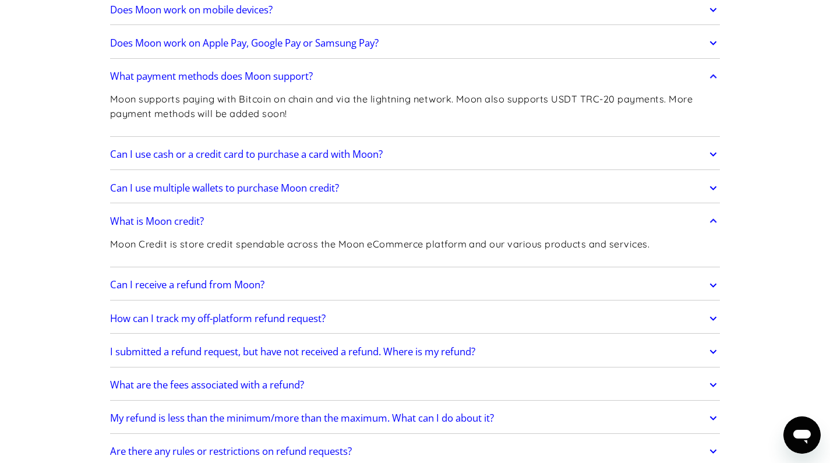
click at [351, 218] on link "What is Moon credit?" at bounding box center [415, 221] width 611 height 24
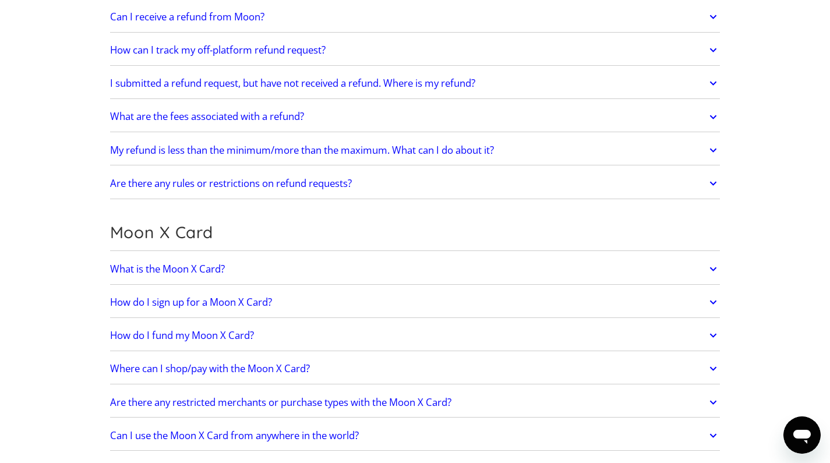
scroll to position [763, 0]
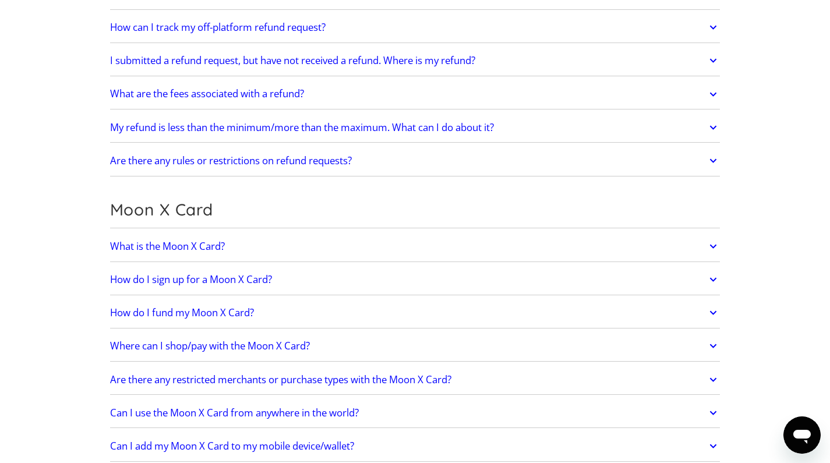
click at [322, 248] on link "What is the Moon X Card?" at bounding box center [415, 246] width 611 height 24
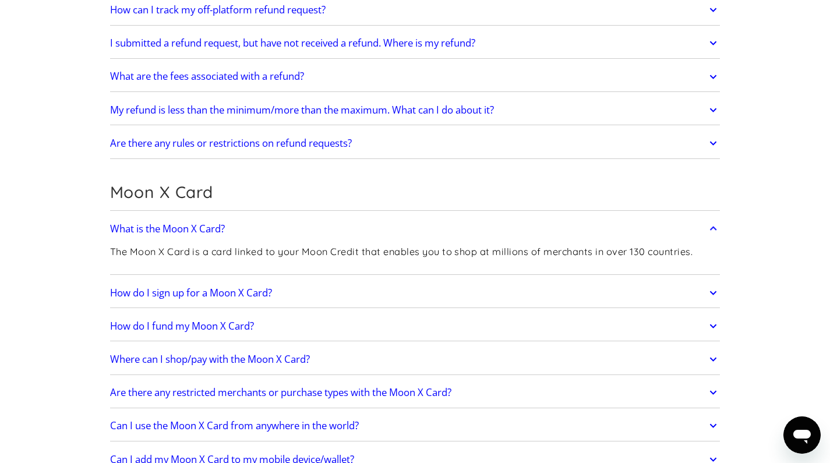
scroll to position [852, 0]
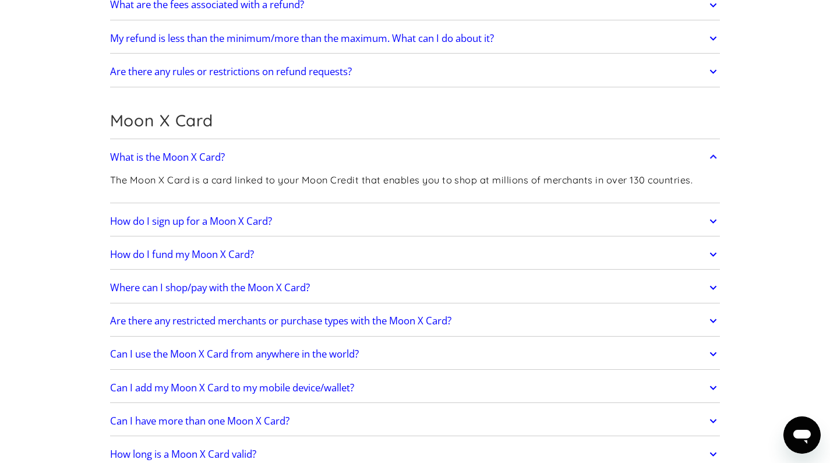
click at [347, 283] on link "Where can I shop/pay with the Moon X Card?" at bounding box center [415, 288] width 611 height 24
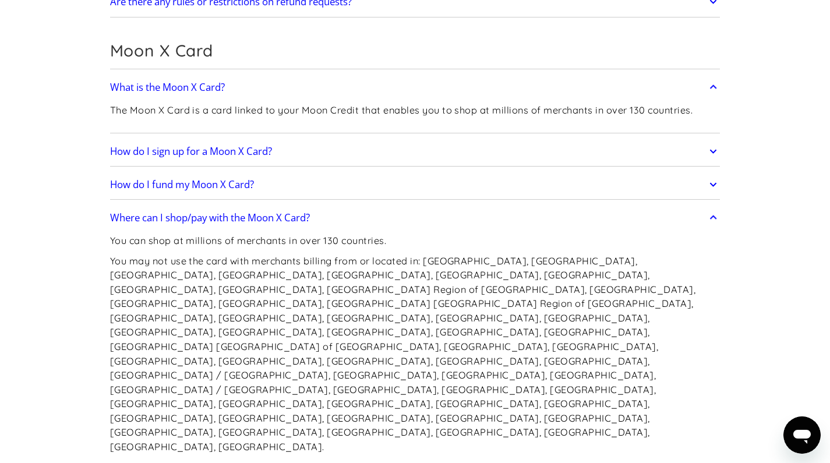
scroll to position [950, 0]
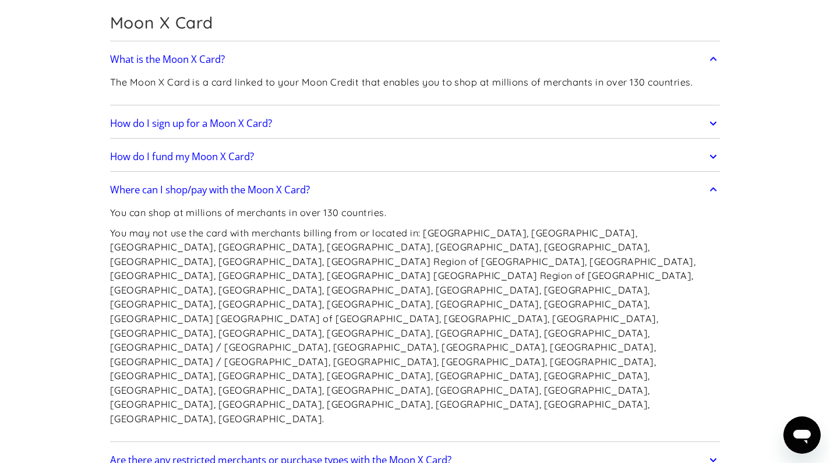
click at [206, 454] on h2 "Are there any restricted merchants or purchase types with the Moon X Card?" at bounding box center [280, 460] width 341 height 12
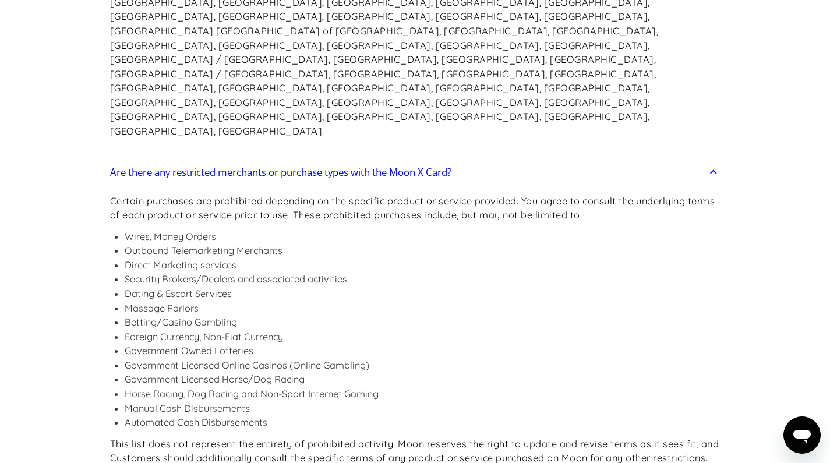
scroll to position [1463, 0]
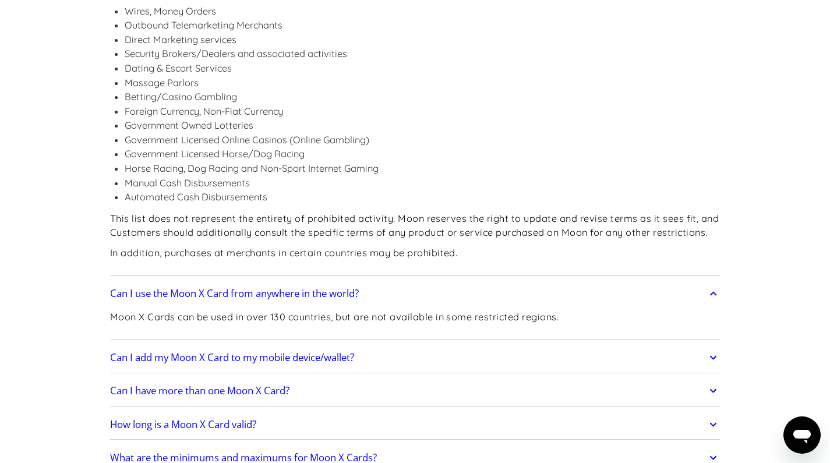
click at [123, 419] on h2 "How long is a Moon X Card valid?" at bounding box center [183, 425] width 146 height 12
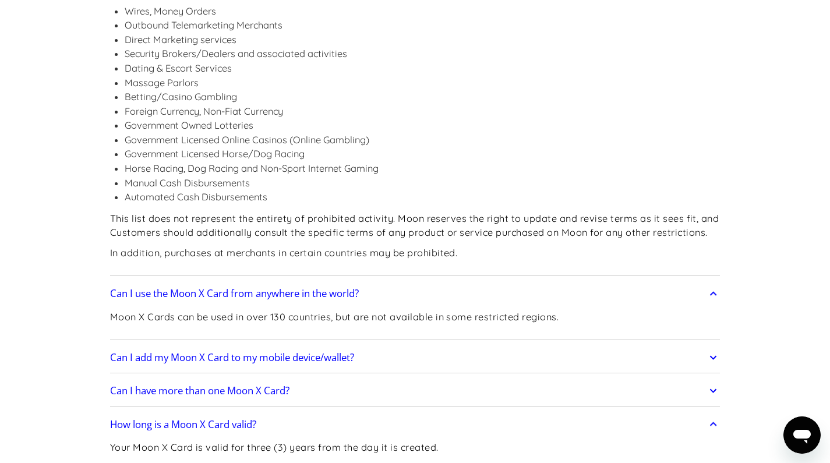
click at [118, 385] on h2 "Can I have more than one Moon X Card?" at bounding box center [199, 391] width 179 height 12
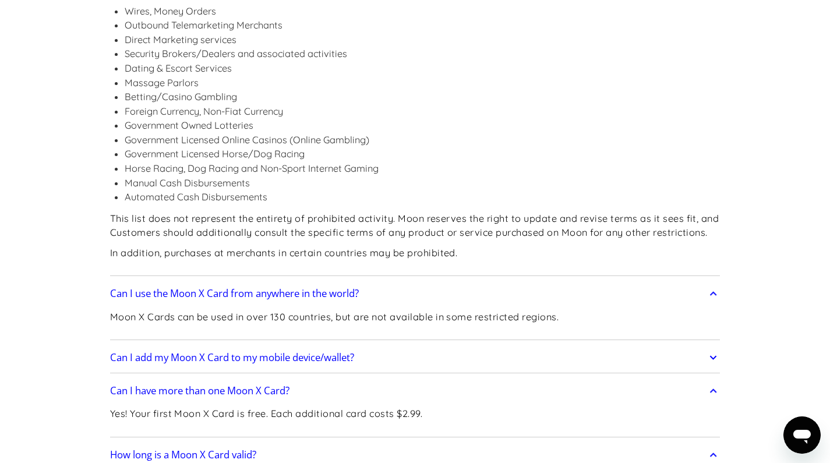
click at [135, 352] on h2 "Can I add my Moon X Card to my mobile device/wallet?" at bounding box center [232, 358] width 244 height 12
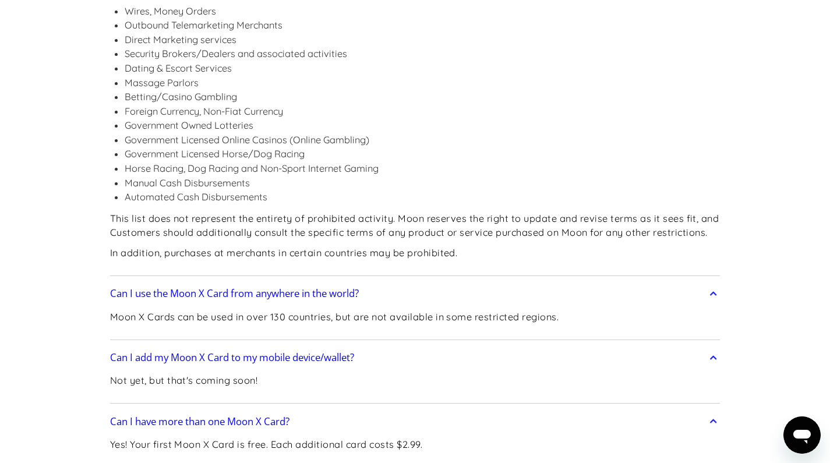
scroll to position [1557, 0]
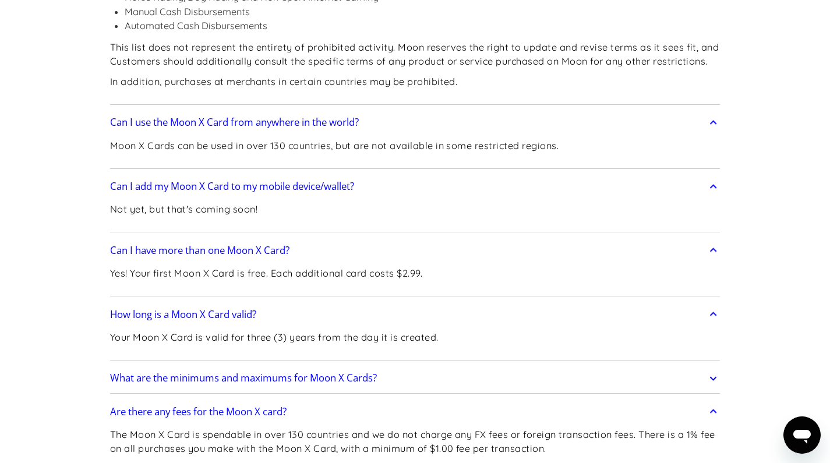
click at [157, 372] on h2 "What are the minimums and maximums for Moon X Cards?" at bounding box center [243, 378] width 267 height 12
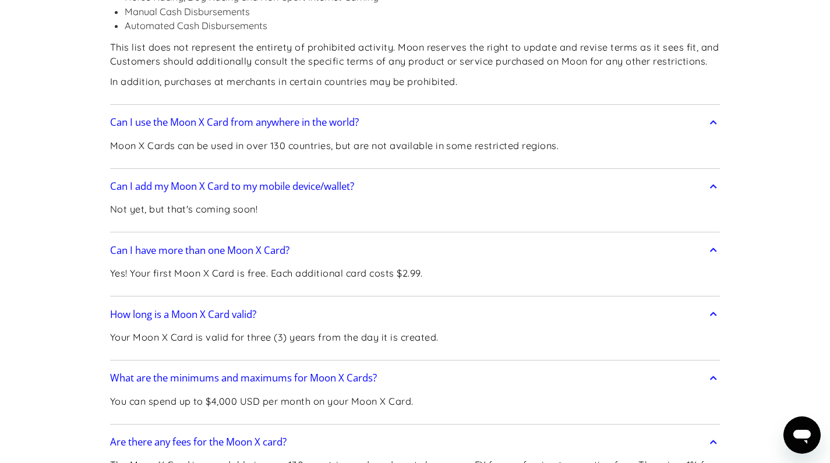
scroll to position [1730, 0]
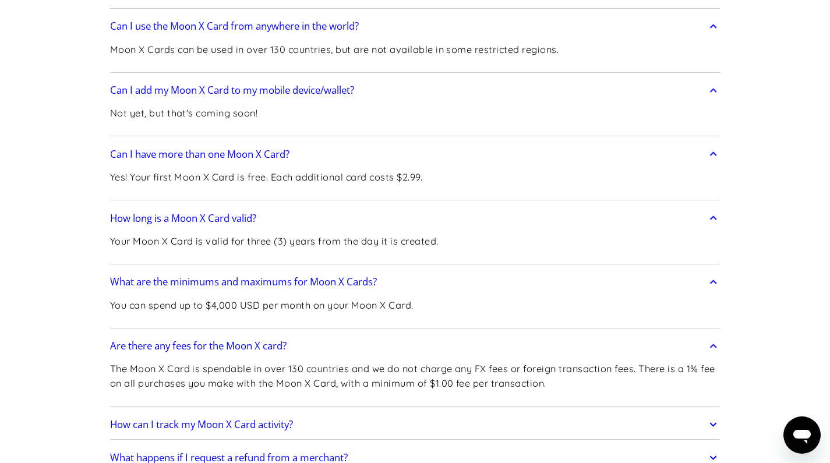
click at [122, 419] on h2 "How can I track my Moon X Card activity?" at bounding box center [201, 425] width 183 height 12
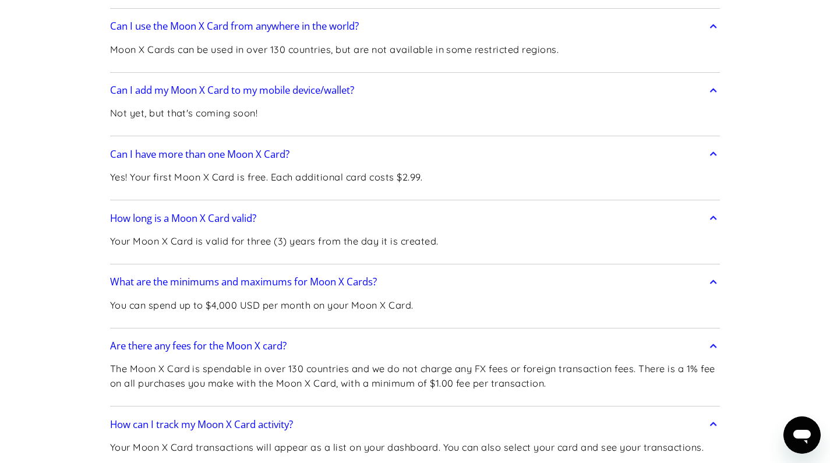
click at [122, 419] on h2 "How can I track my Moon X Card activity?" at bounding box center [201, 425] width 183 height 12
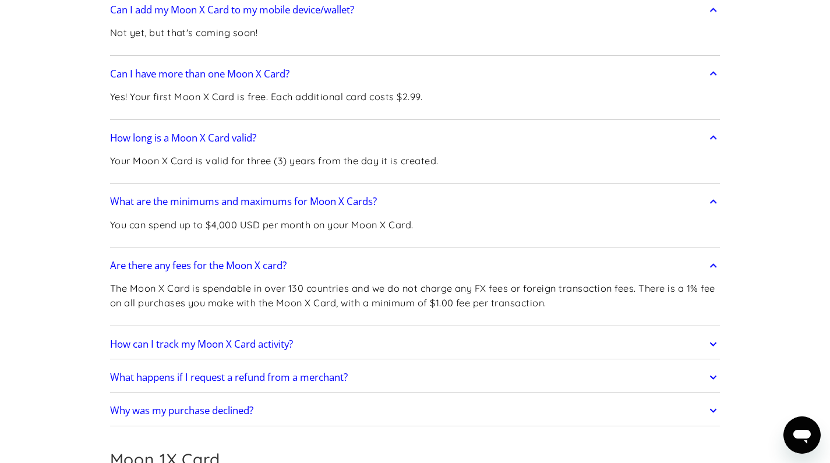
scroll to position [1898, 0]
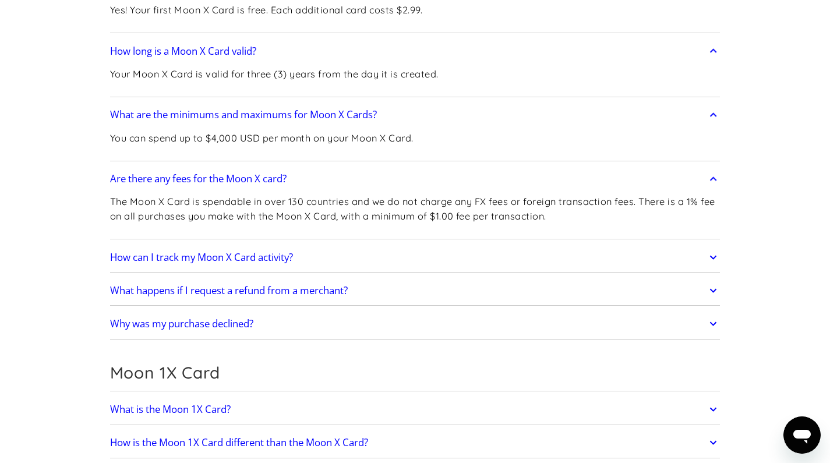
click at [150, 397] on link "What is the Moon 1X Card?" at bounding box center [415, 409] width 611 height 24
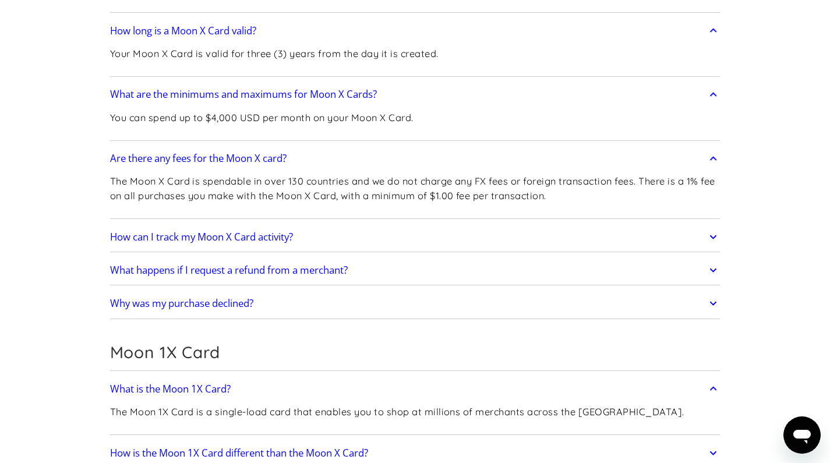
scroll to position [1972, 0]
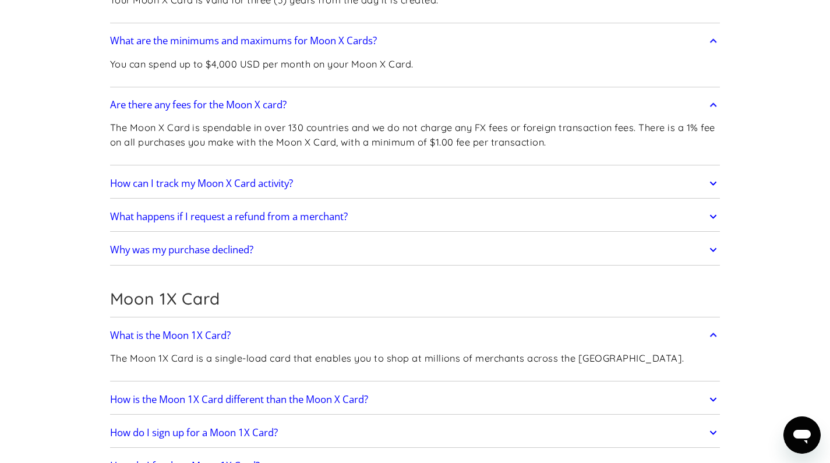
click at [140, 394] on h2 "How is the Moon 1X Card different than the Moon X Card?" at bounding box center [239, 400] width 258 height 12
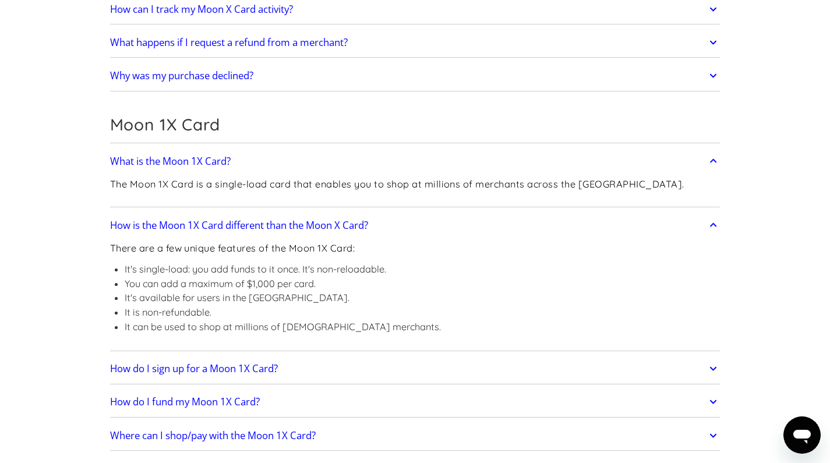
scroll to position [2201, 0]
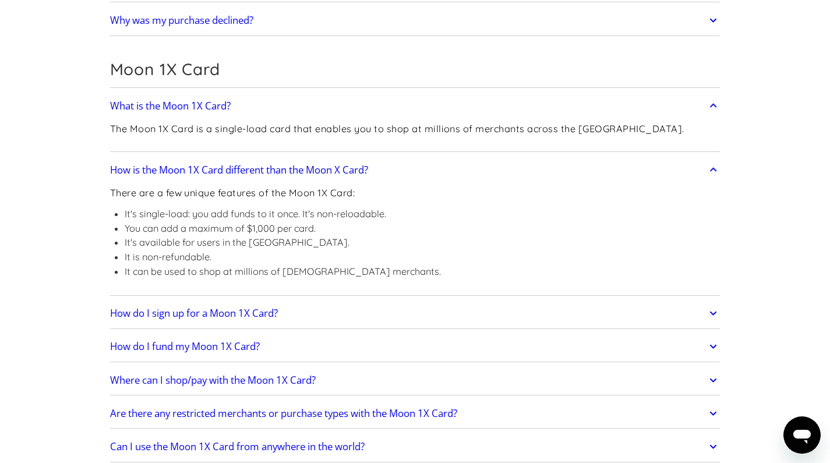
click at [147, 375] on h2 "Where can I shop/pay with the Moon 1X Card?" at bounding box center [213, 381] width 206 height 12
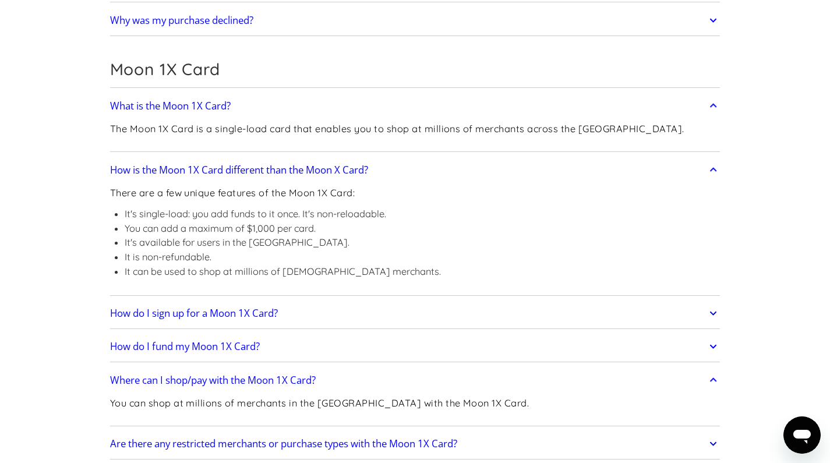
scroll to position [2219, 0]
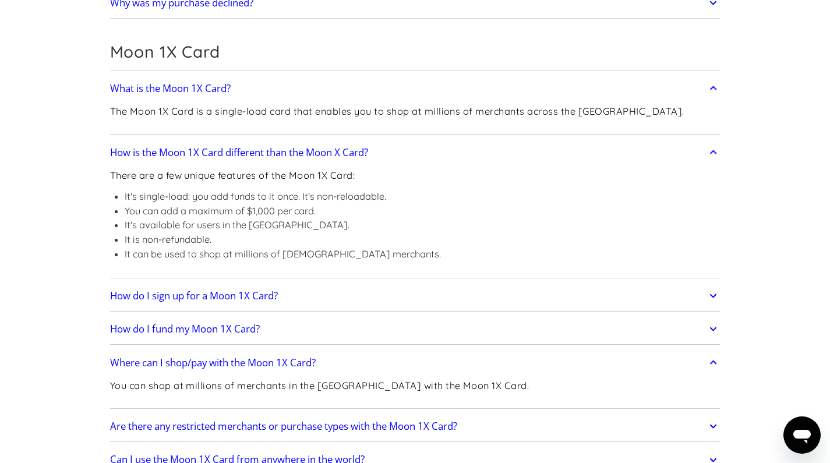
click at [153, 421] on h2 "Are there any restricted merchants or purchase types with the Moon 1X Card?" at bounding box center [283, 427] width 347 height 12
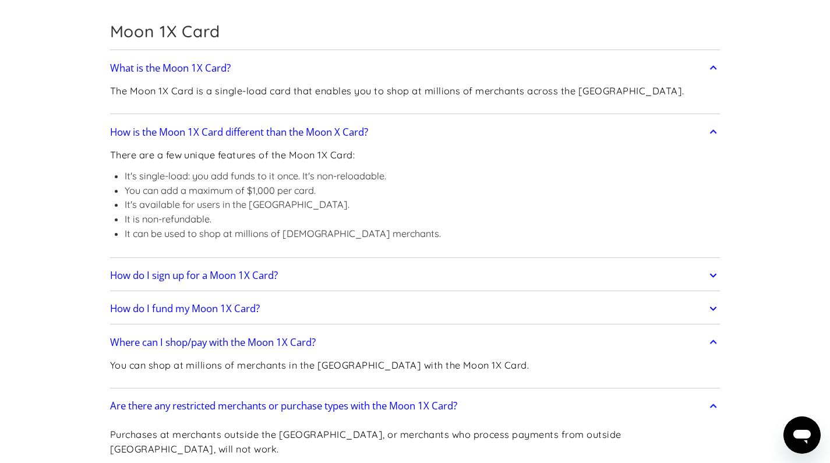
scroll to position [2283, 0]
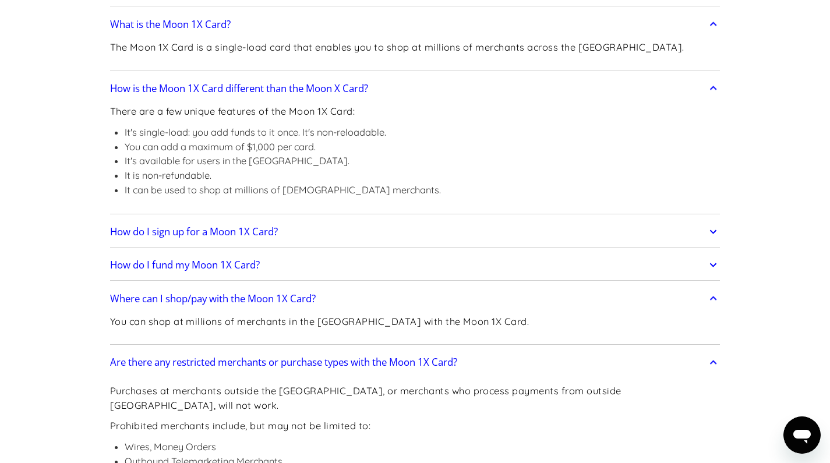
click at [131, 357] on h2 "Are there any restricted merchants or purchase types with the Moon 1X Card?" at bounding box center [283, 363] width 347 height 12
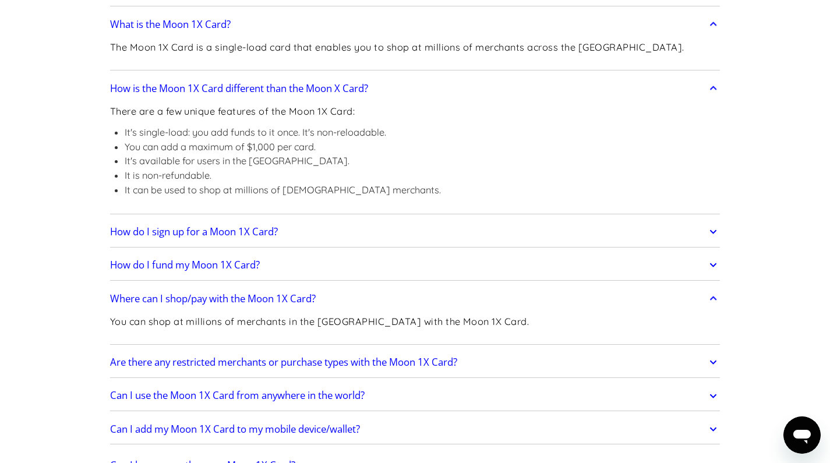
click at [141, 390] on h2 "Can I use the Moon 1X Card from anywhere in the world?" at bounding box center [237, 396] width 255 height 12
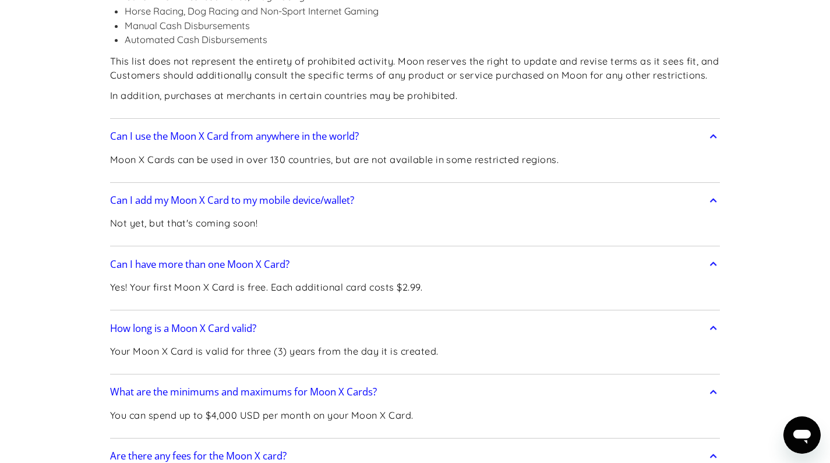
scroll to position [1729, 0]
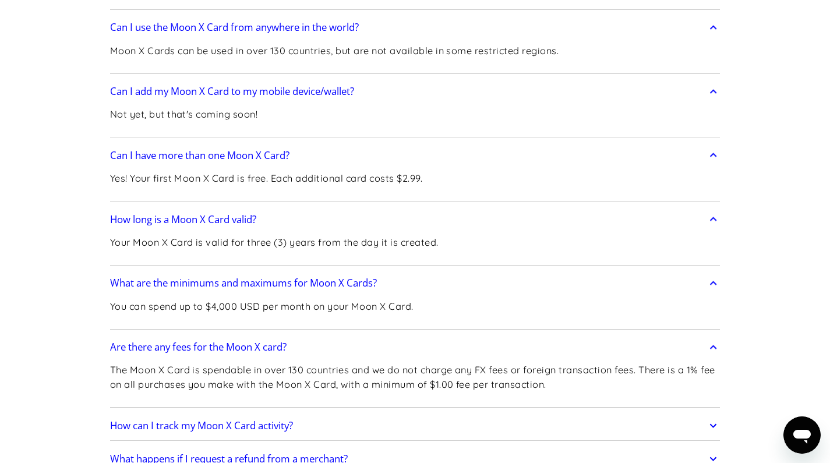
click at [143, 420] on h2 "How can I track my Moon X Card activity?" at bounding box center [201, 426] width 183 height 12
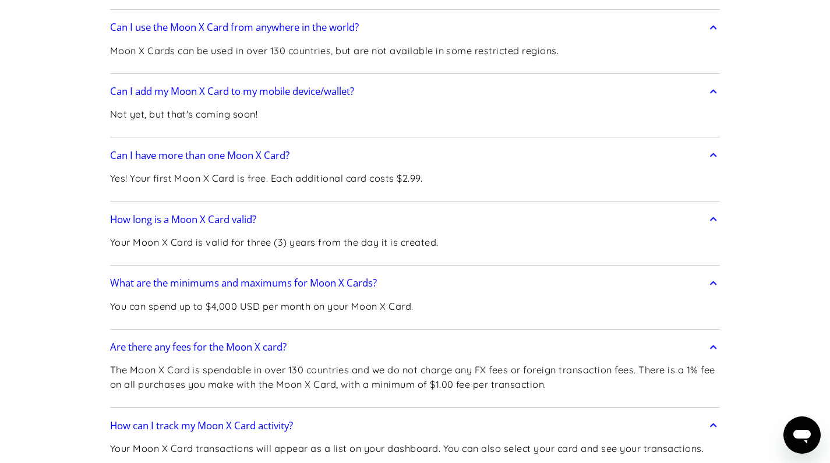
scroll to position [1813, 0]
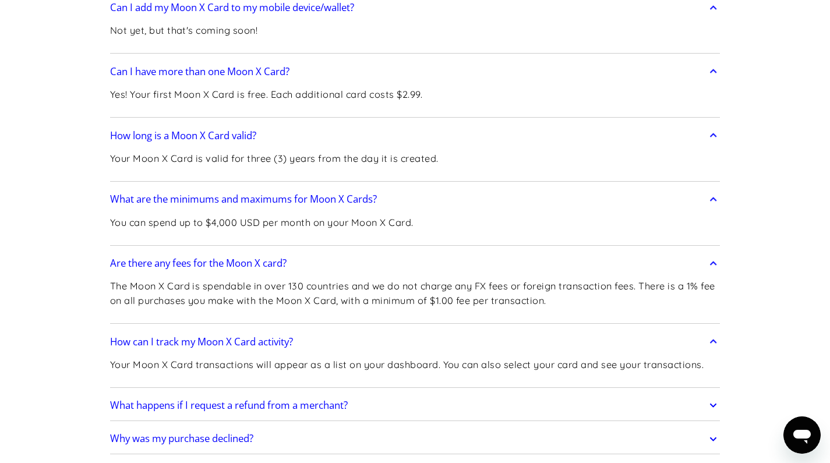
click at [151, 433] on h2 "Why was my purchase declined?" at bounding box center [181, 439] width 143 height 12
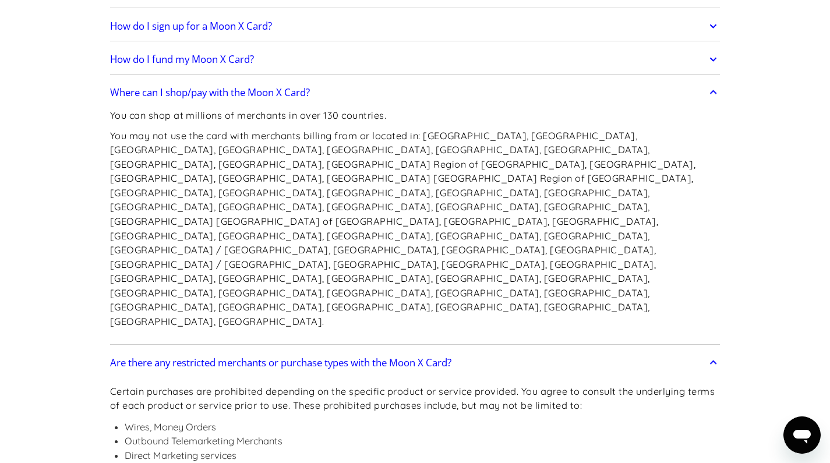
scroll to position [935, 0]
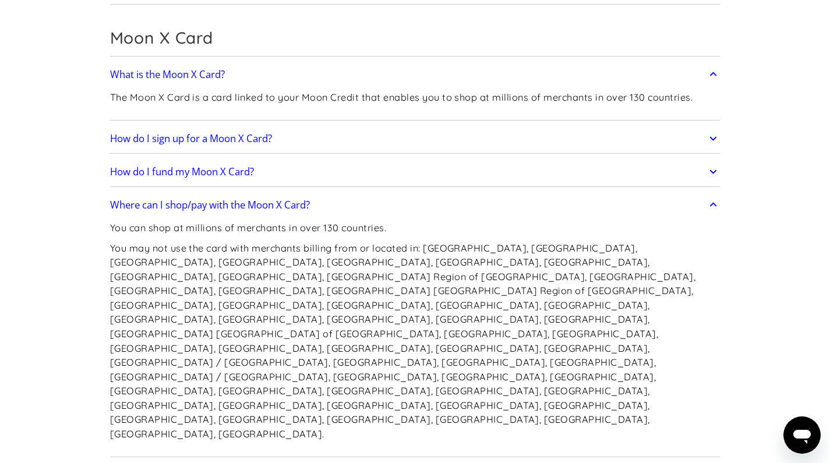
click at [144, 166] on h2 "How do I fund my Moon X Card?" at bounding box center [182, 172] width 144 height 12
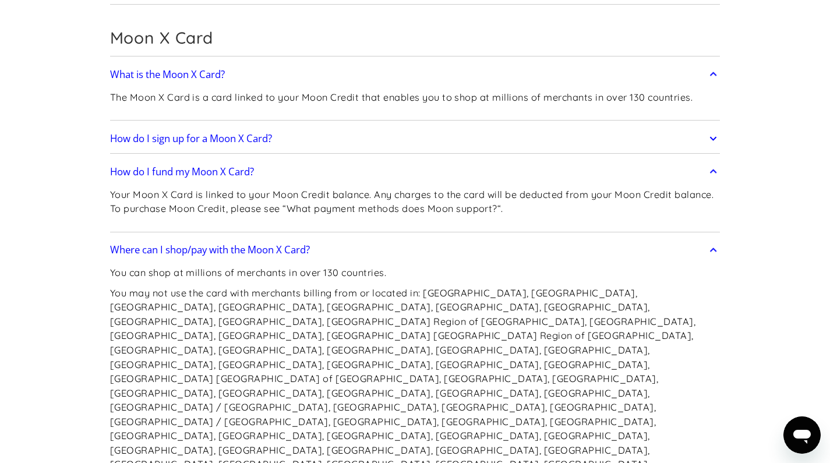
click at [154, 133] on h2 "How do I sign up for a Moon X Card?" at bounding box center [191, 139] width 162 height 12
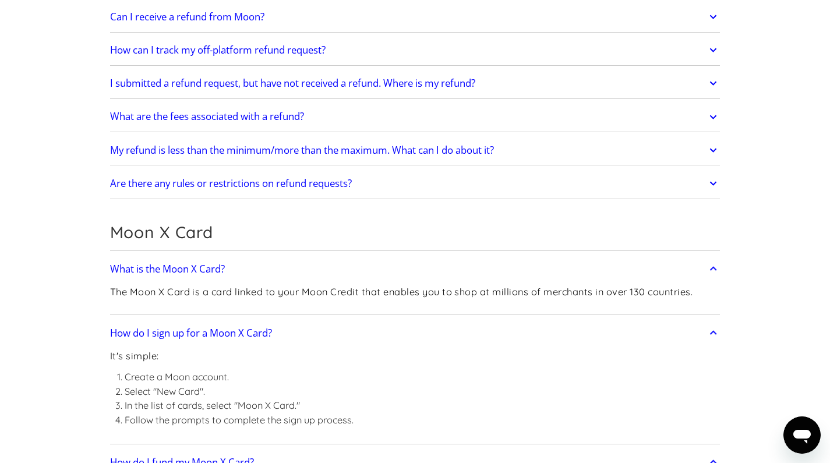
scroll to position [502, 0]
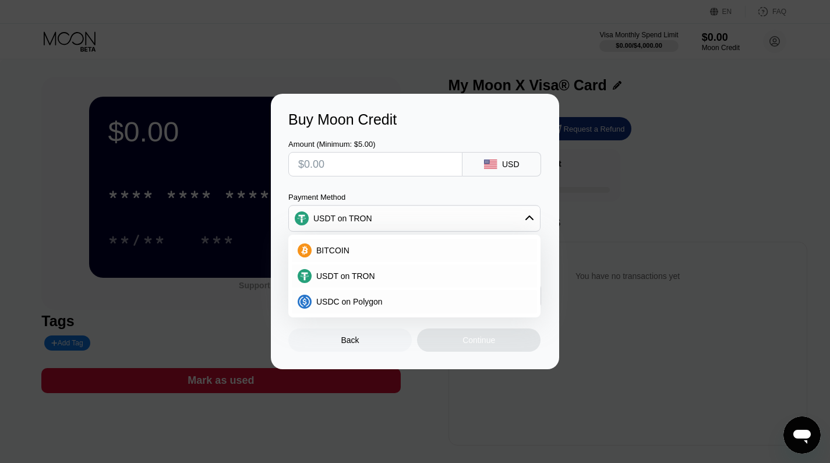
click at [352, 337] on div "Back" at bounding box center [350, 340] width 18 height 9
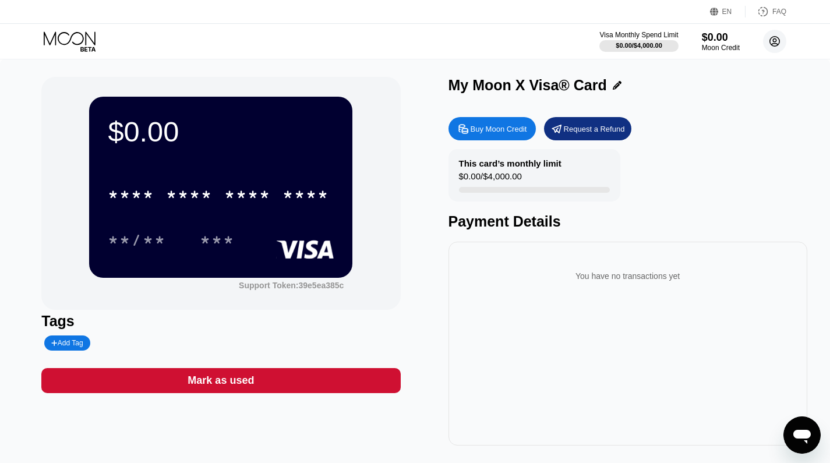
click at [780, 39] on circle at bounding box center [774, 41] width 23 height 23
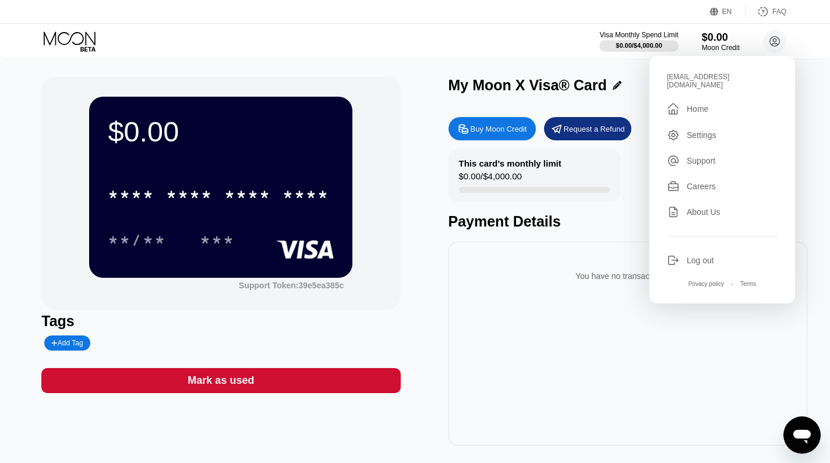
click at [686, 129] on div "Settings" at bounding box center [722, 135] width 111 height 13
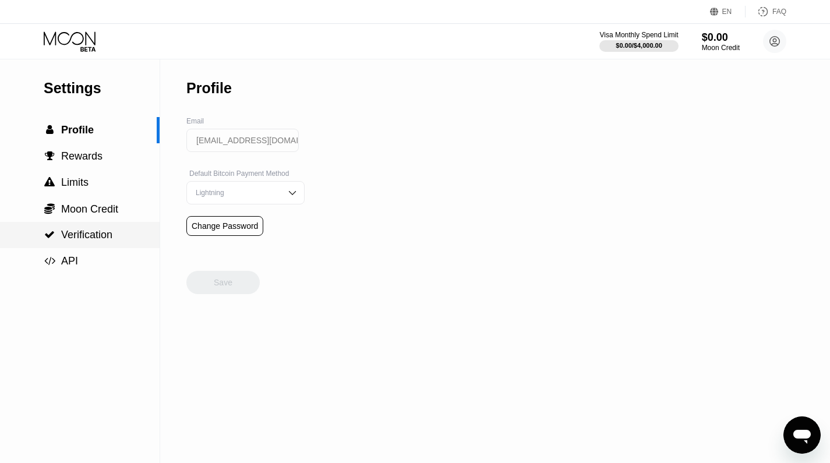
click at [94, 236] on span "Verification" at bounding box center [86, 235] width 51 height 12
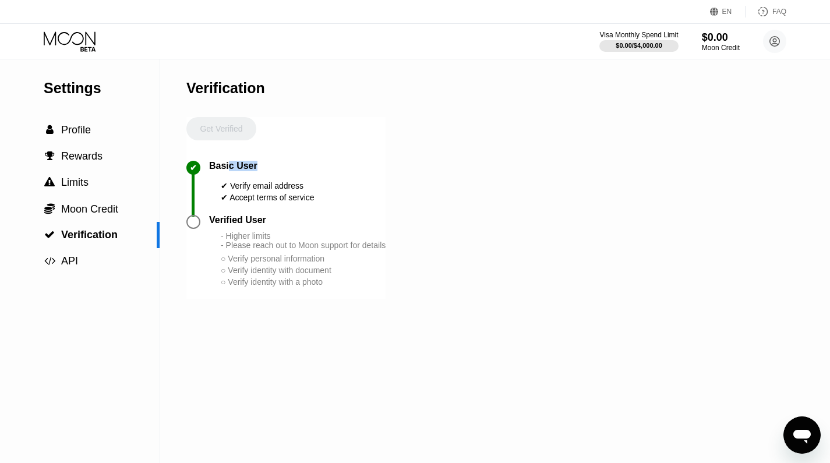
drag, startPoint x: 245, startPoint y: 163, endPoint x: 273, endPoint y: 165, distance: 27.5
click at [273, 165] on div "Basic User" at bounding box center [261, 166] width 105 height 10
click at [276, 166] on div "Basic User" at bounding box center [261, 166] width 105 height 10
click at [116, 207] on span "Moon Credit" at bounding box center [89, 209] width 57 height 12
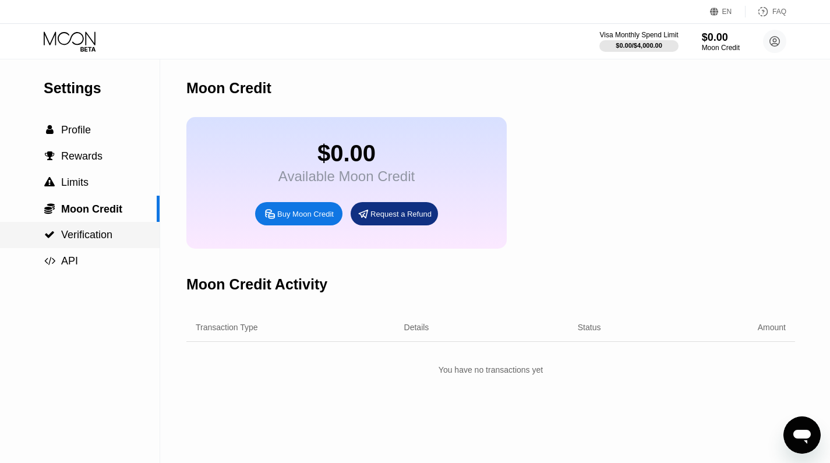
click at [111, 236] on span "Verification" at bounding box center [86, 235] width 51 height 12
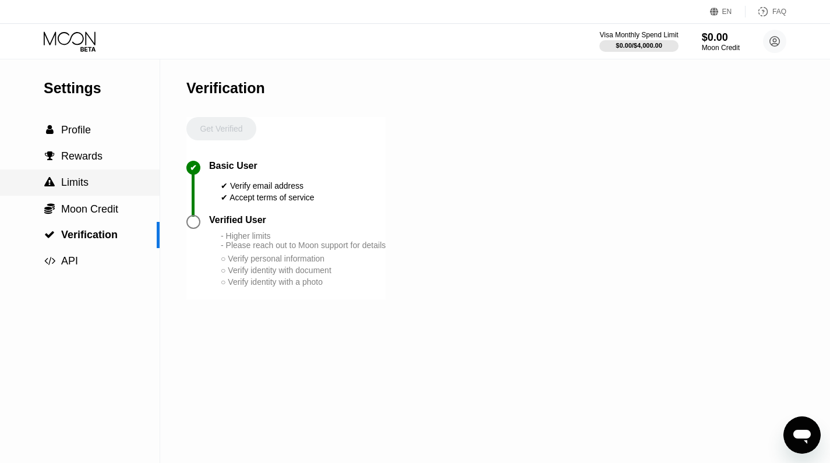
click at [121, 177] on div " Limits" at bounding box center [80, 183] width 160 height 26
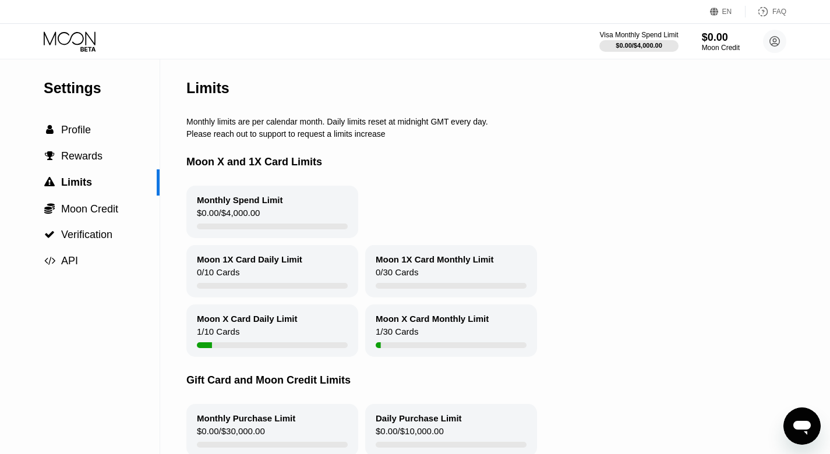
scroll to position [82, 0]
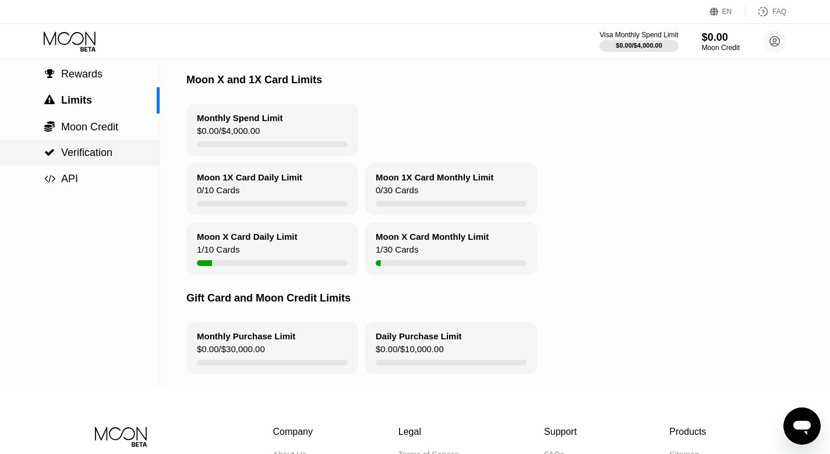
click at [110, 165] on div " Verification" at bounding box center [80, 153] width 160 height 26
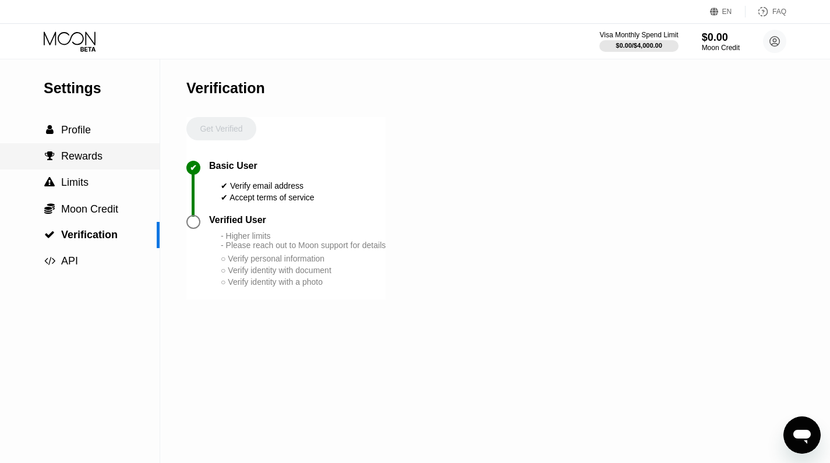
click at [117, 159] on div " Rewards" at bounding box center [80, 156] width 160 height 12
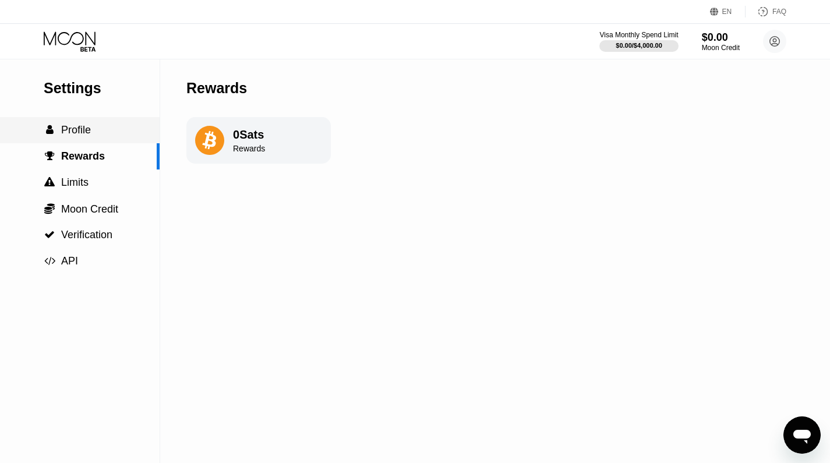
click at [108, 133] on div " Profile" at bounding box center [80, 130] width 160 height 12
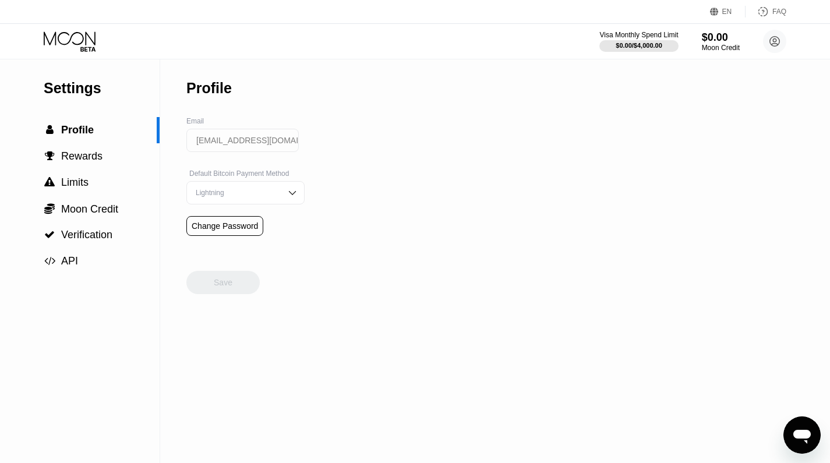
scroll to position [172, 0]
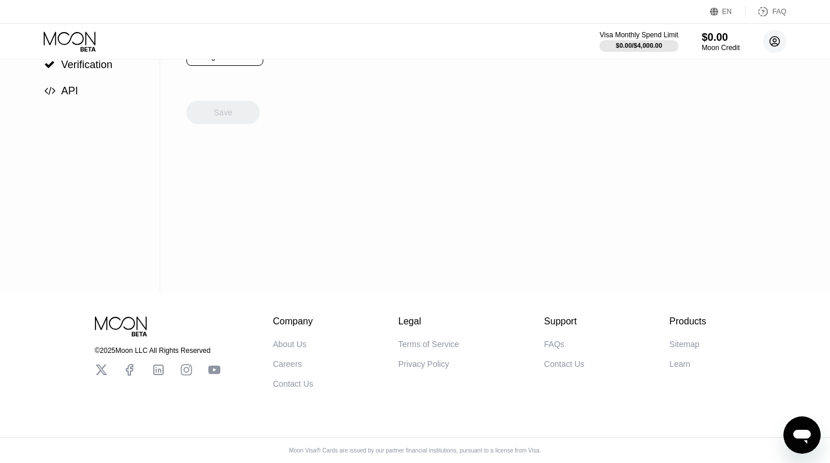
click at [784, 37] on circle at bounding box center [774, 41] width 23 height 23
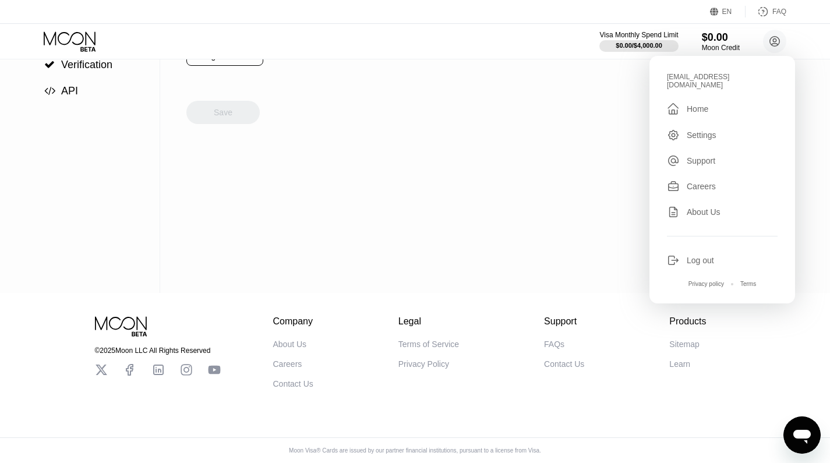
click at [699, 256] on div "Log out" at bounding box center [700, 260] width 27 height 9
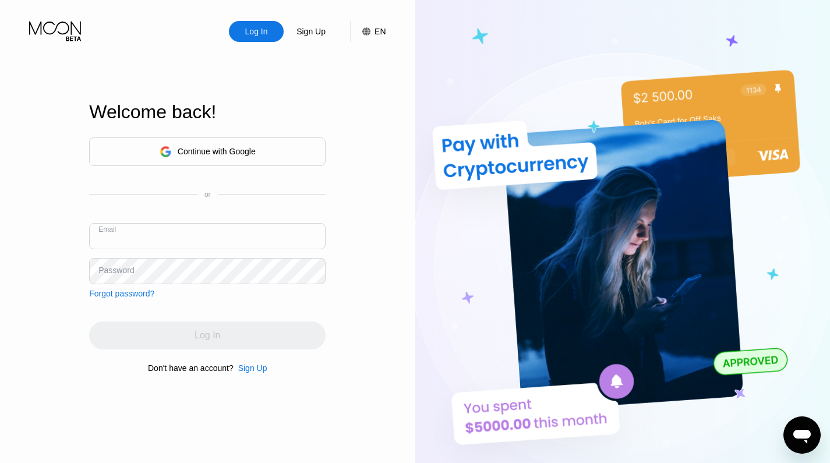
click at [262, 369] on div "Sign Up" at bounding box center [252, 368] width 29 height 9
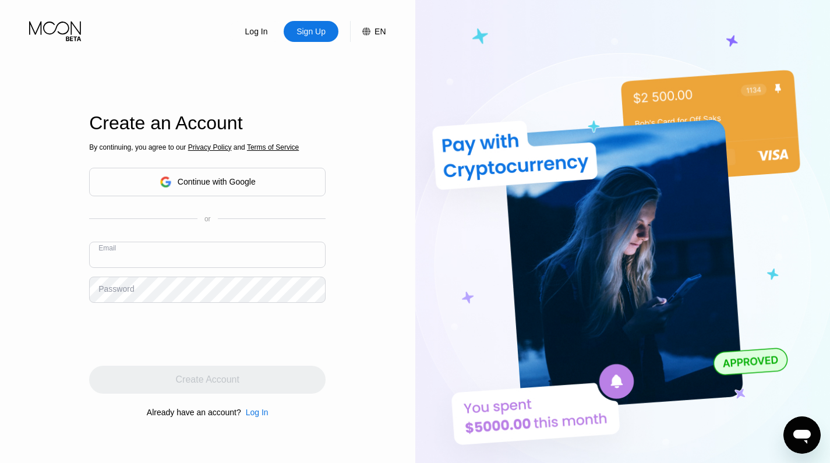
paste input "[EMAIL_ADDRESS][DOMAIN_NAME]"
type input "[EMAIL_ADDRESS][DOMAIN_NAME]"
click at [40, 262] on div "Log In Sign Up EN Language Select an item Save Create an Account By continuing,…" at bounding box center [207, 255] width 415 height 510
click at [52, 269] on div "Log In Sign Up EN Language Select an item Save Create an Account By continuing,…" at bounding box center [207, 255] width 415 height 510
click at [124, 292] on div "Password" at bounding box center [116, 288] width 36 height 9
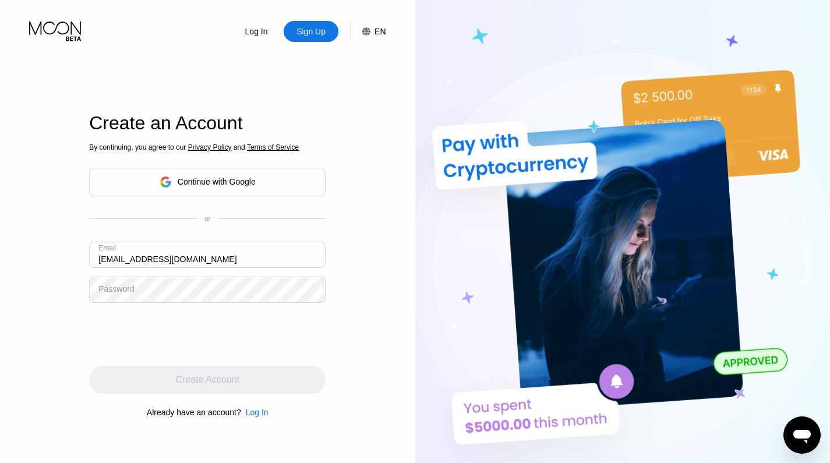
click at [126, 286] on div "Password" at bounding box center [116, 288] width 36 height 9
click at [15, 316] on div "Log In Sign Up EN Language Select an item Save Create an Account By continuing,…" at bounding box center [207, 255] width 415 height 510
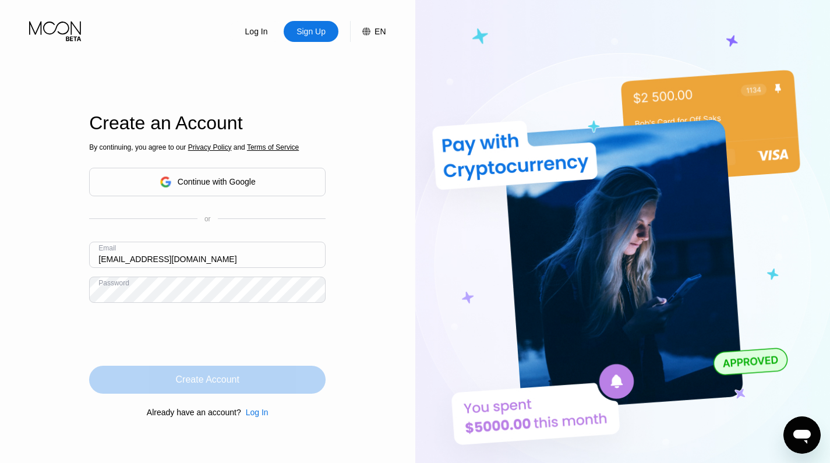
click at [246, 379] on div "Create Account" at bounding box center [207, 380] width 237 height 28
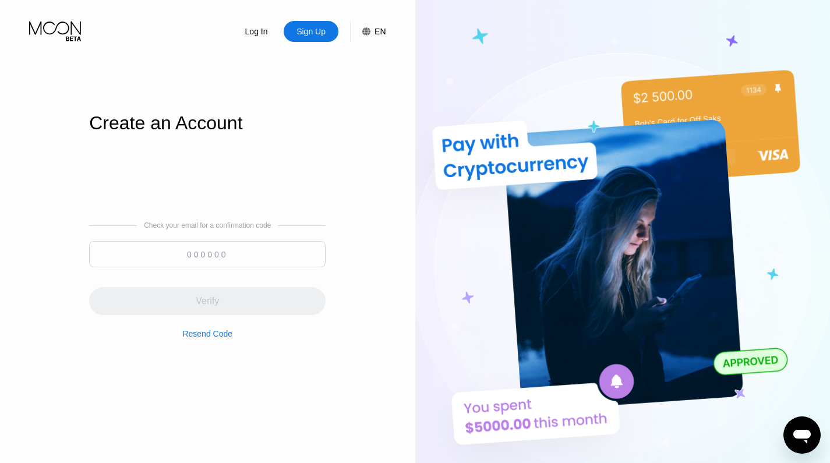
click at [439, 373] on img at bounding box center [622, 255] width 415 height 510
click at [188, 244] on input at bounding box center [207, 254] width 237 height 26
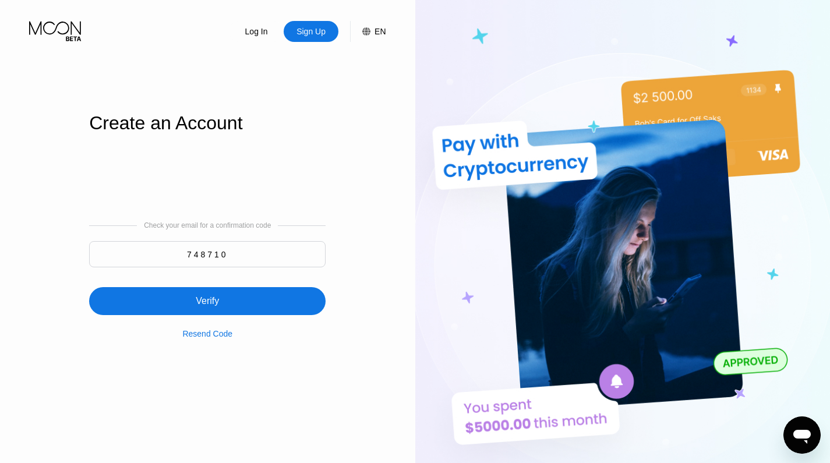
type input "748710"
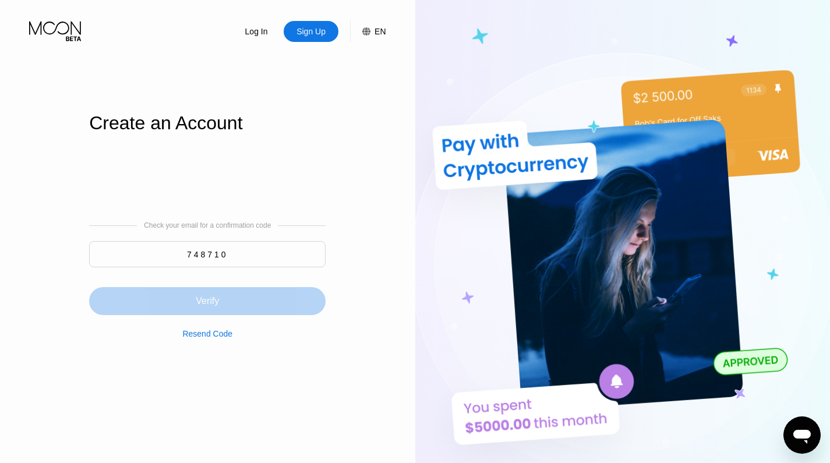
click at [202, 301] on div "Verify" at bounding box center [207, 301] width 23 height 12
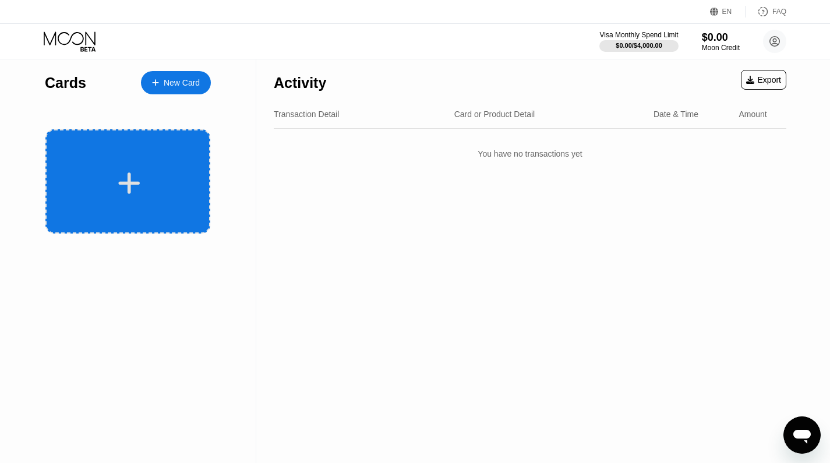
click at [156, 182] on div at bounding box center [129, 183] width 144 height 26
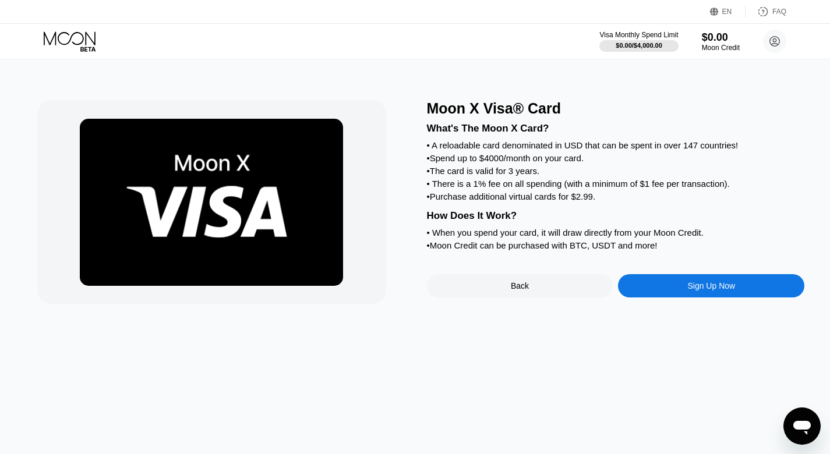
click at [665, 292] on div "Sign Up Now" at bounding box center [711, 285] width 186 height 23
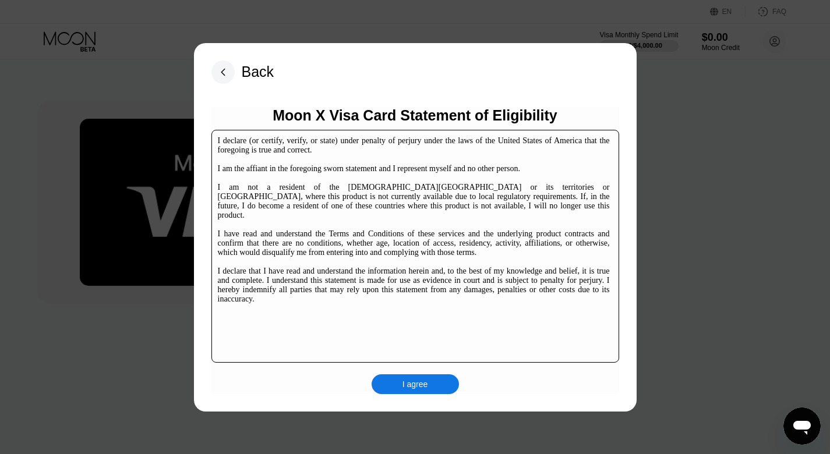
click at [419, 380] on div "I agree" at bounding box center [416, 384] width 26 height 10
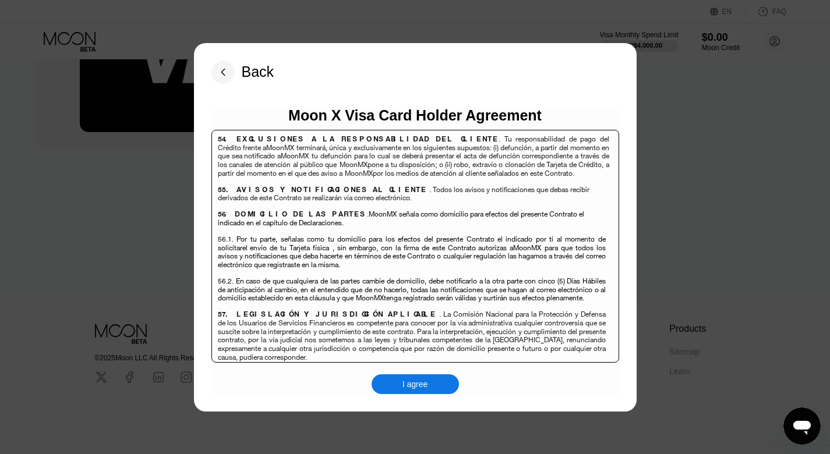
scroll to position [172, 0]
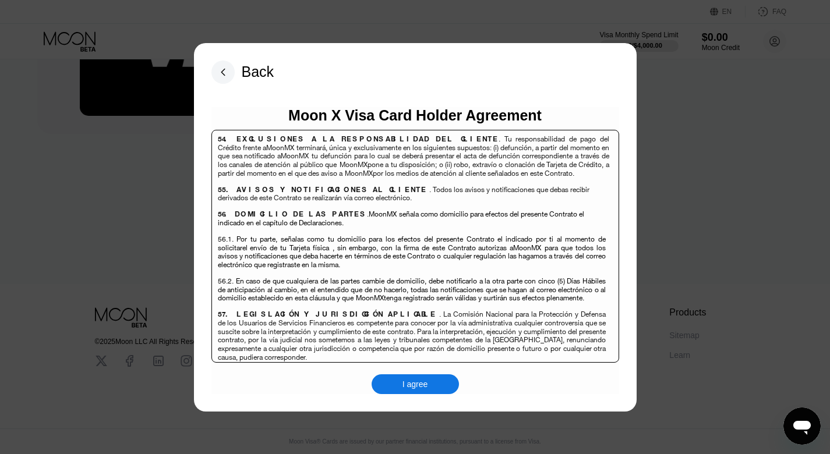
click at [414, 384] on div "I agree" at bounding box center [416, 384] width 26 height 10
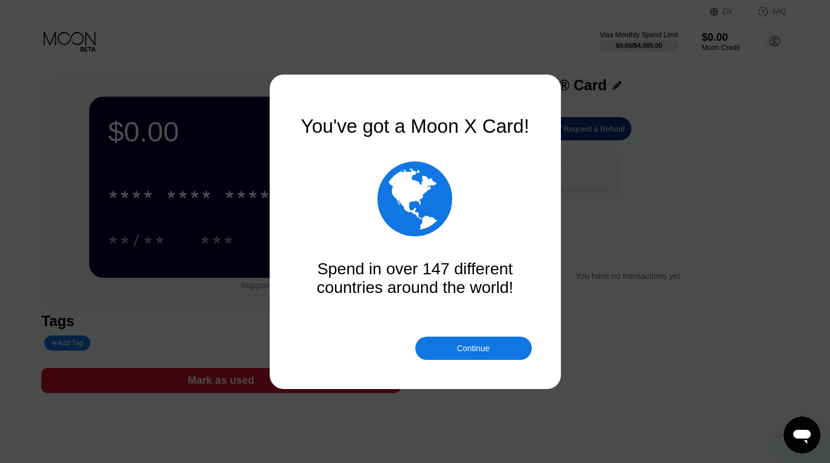
click at [454, 354] on div "Continue" at bounding box center [473, 348] width 117 height 23
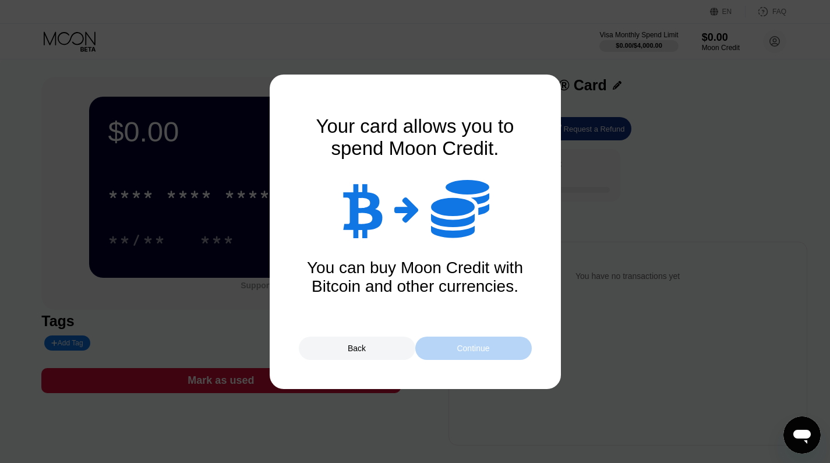
click at [454, 354] on div "Continue" at bounding box center [473, 348] width 117 height 23
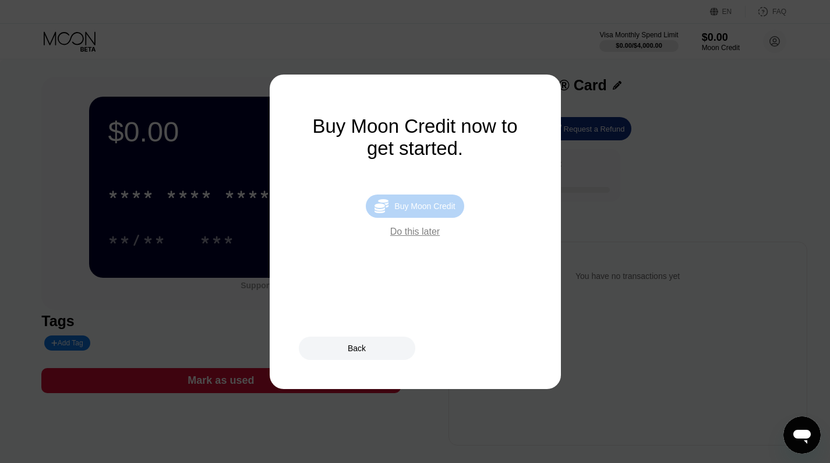
click at [408, 204] on div "Buy Moon Credit" at bounding box center [424, 206] width 61 height 9
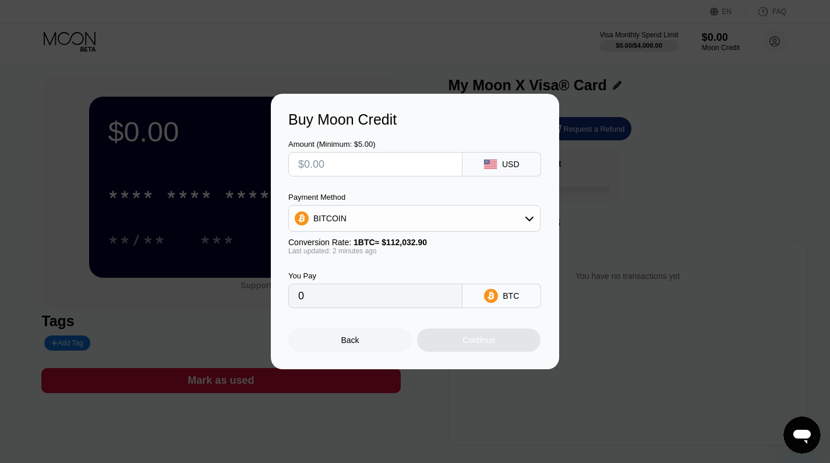
click at [447, 216] on div "BITCOIN" at bounding box center [414, 218] width 251 height 23
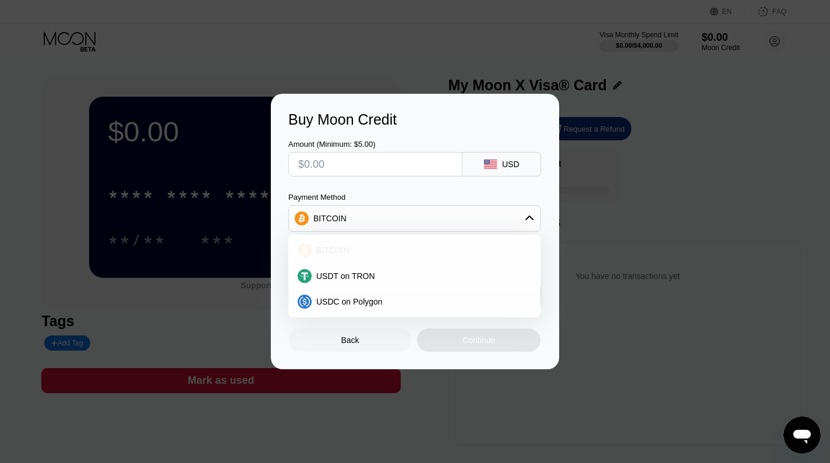
click at [393, 248] on div "BITCOIN" at bounding box center [422, 250] width 220 height 9
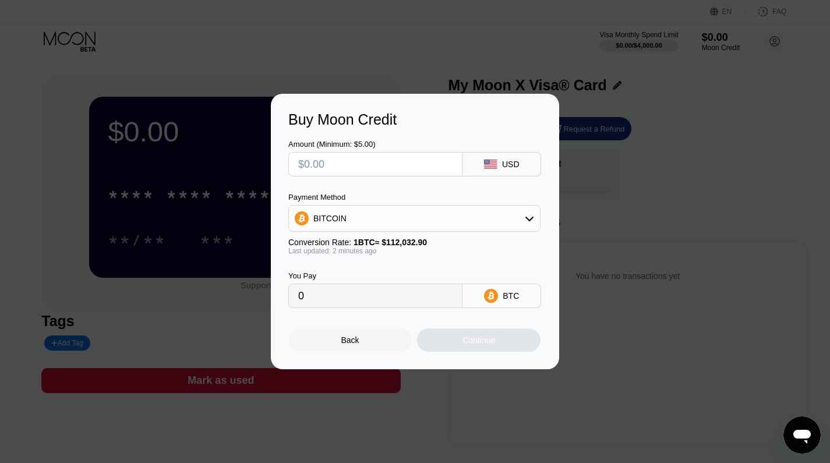
click at [412, 160] on input "text" at bounding box center [375, 164] width 154 height 23
type input "$1"
type input "0.00000893"
type input "$10"
type input "0.00008926"
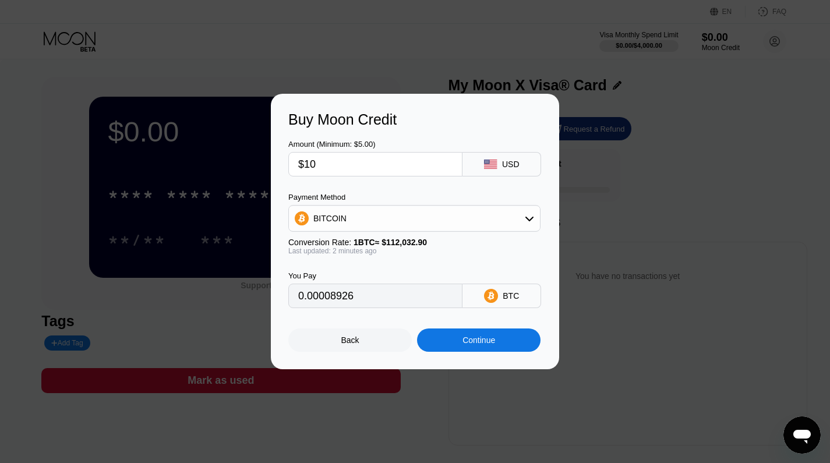
type input "$10"
click at [398, 274] on div "You Pay" at bounding box center [375, 276] width 174 height 9
click at [479, 336] on div "Continue" at bounding box center [479, 340] width 124 height 23
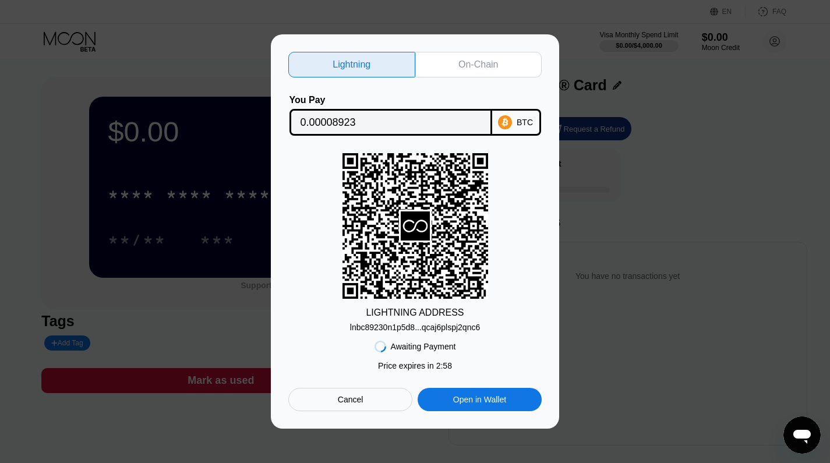
click at [463, 59] on div "On-Chain" at bounding box center [479, 65] width 40 height 12
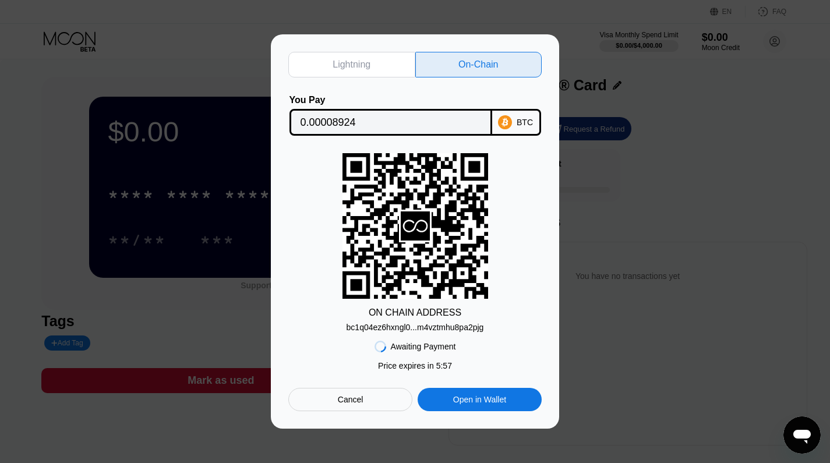
click at [361, 68] on div "Lightning" at bounding box center [352, 65] width 38 height 12
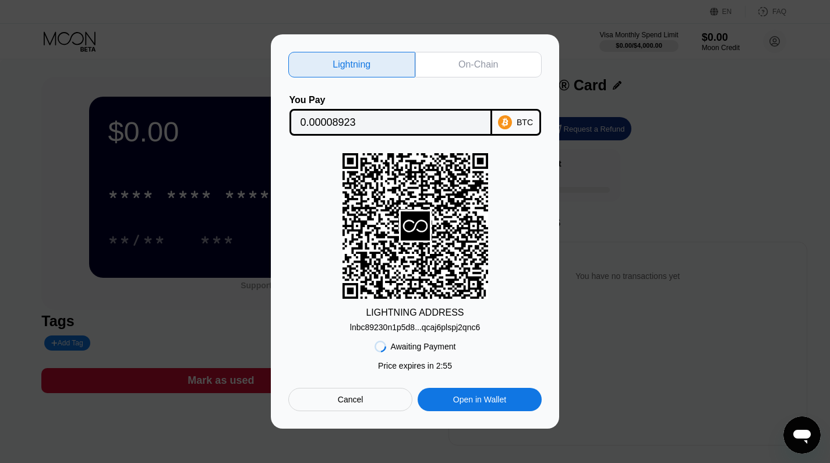
click at [482, 68] on div "On-Chain" at bounding box center [479, 65] width 40 height 12
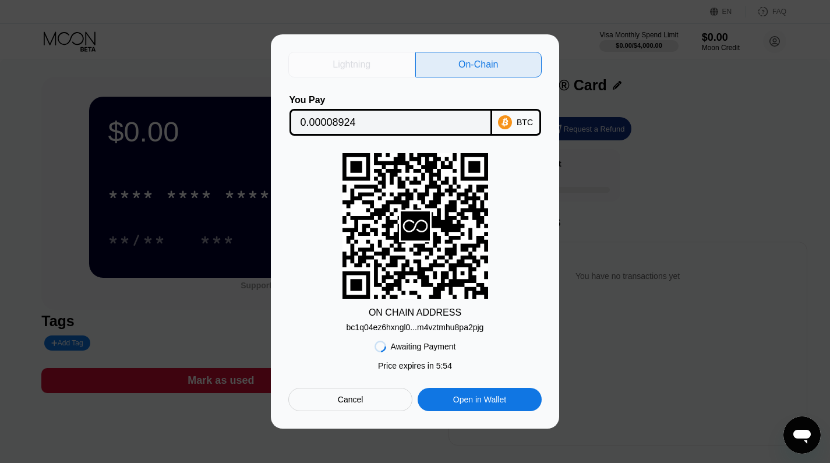
click at [371, 65] on div "Lightning" at bounding box center [352, 65] width 38 height 12
type input "0.00008923"
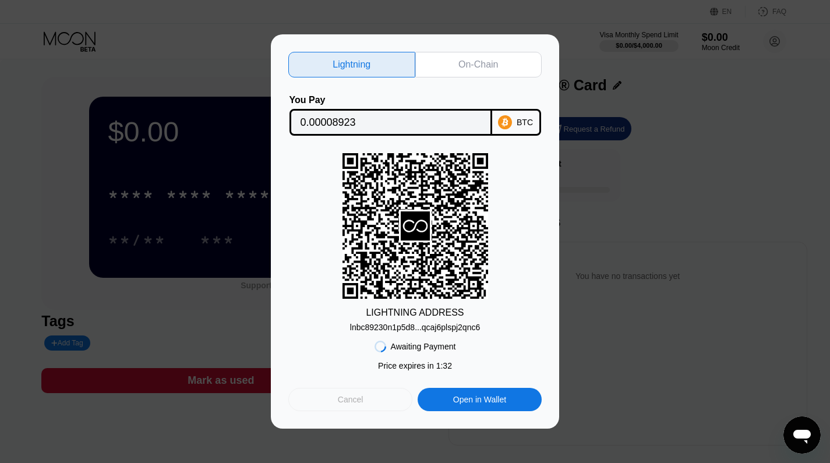
click at [357, 407] on div "Cancel" at bounding box center [350, 399] width 124 height 23
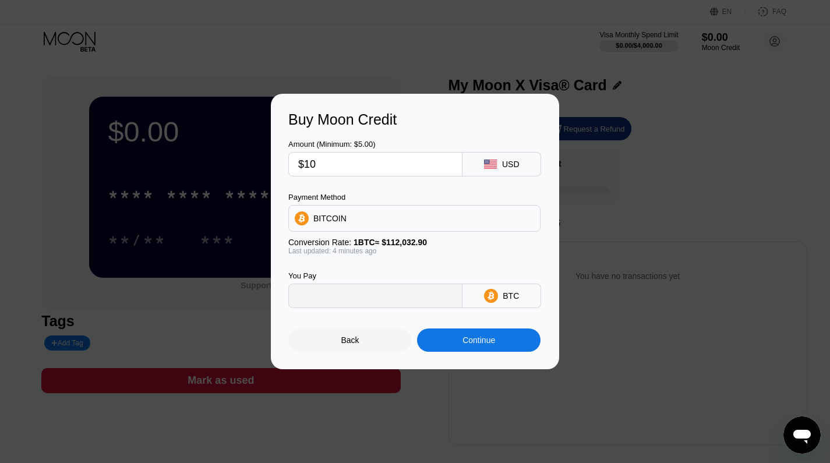
type input "0.00008926"
click at [461, 348] on div "Continue" at bounding box center [479, 340] width 124 height 23
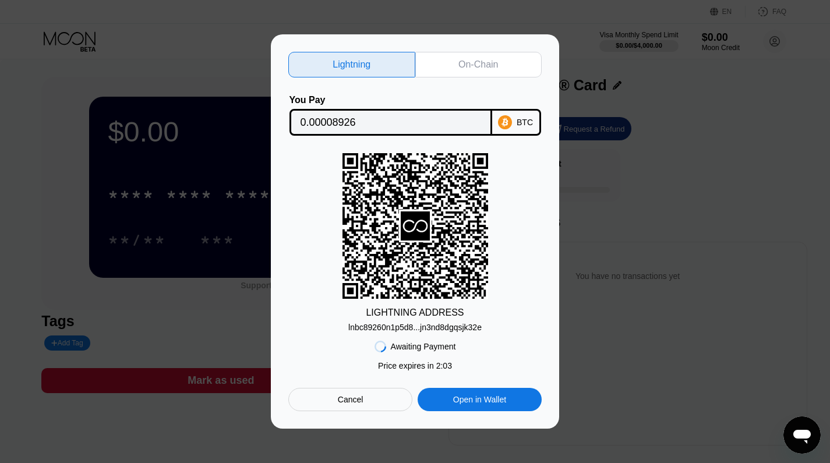
click at [372, 392] on div "Cancel" at bounding box center [350, 399] width 124 height 23
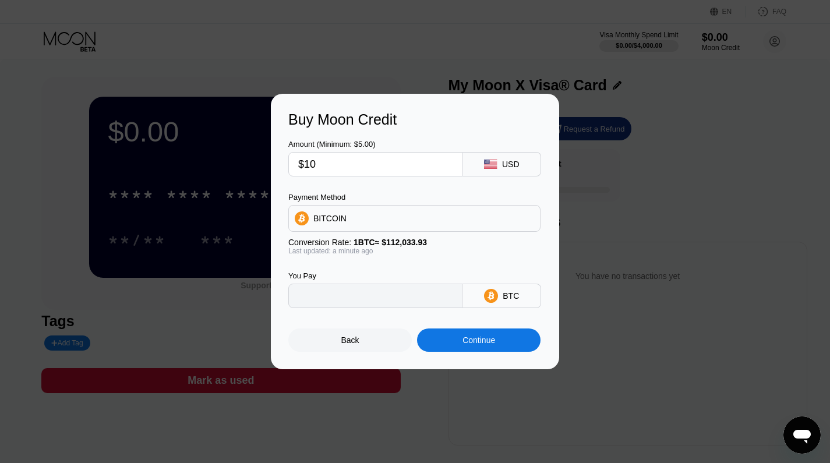
type input "0.00008926"
click at [361, 335] on div "Back" at bounding box center [350, 340] width 124 height 23
